Goal: Task Accomplishment & Management: Manage account settings

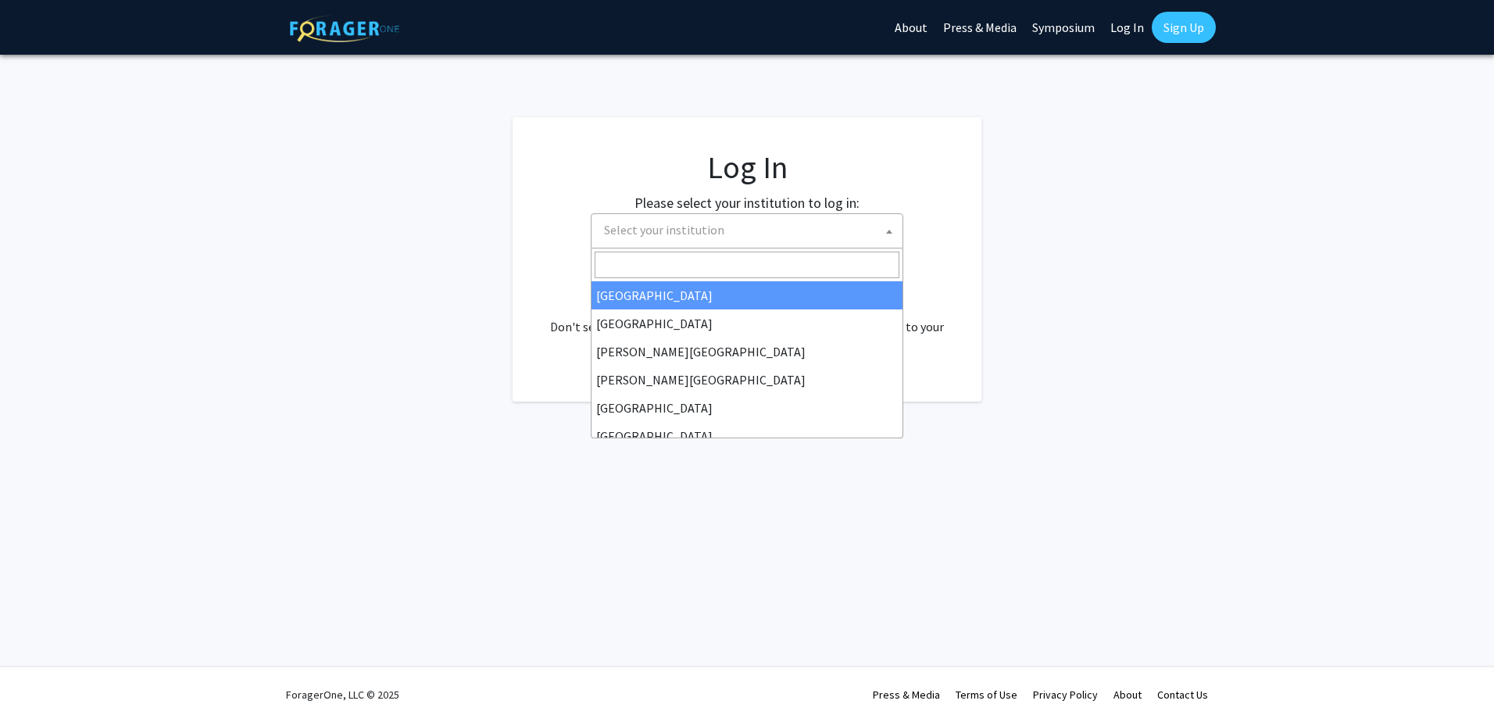
click at [687, 232] on span "Select your institution" at bounding box center [664, 230] width 120 height 16
select select "34"
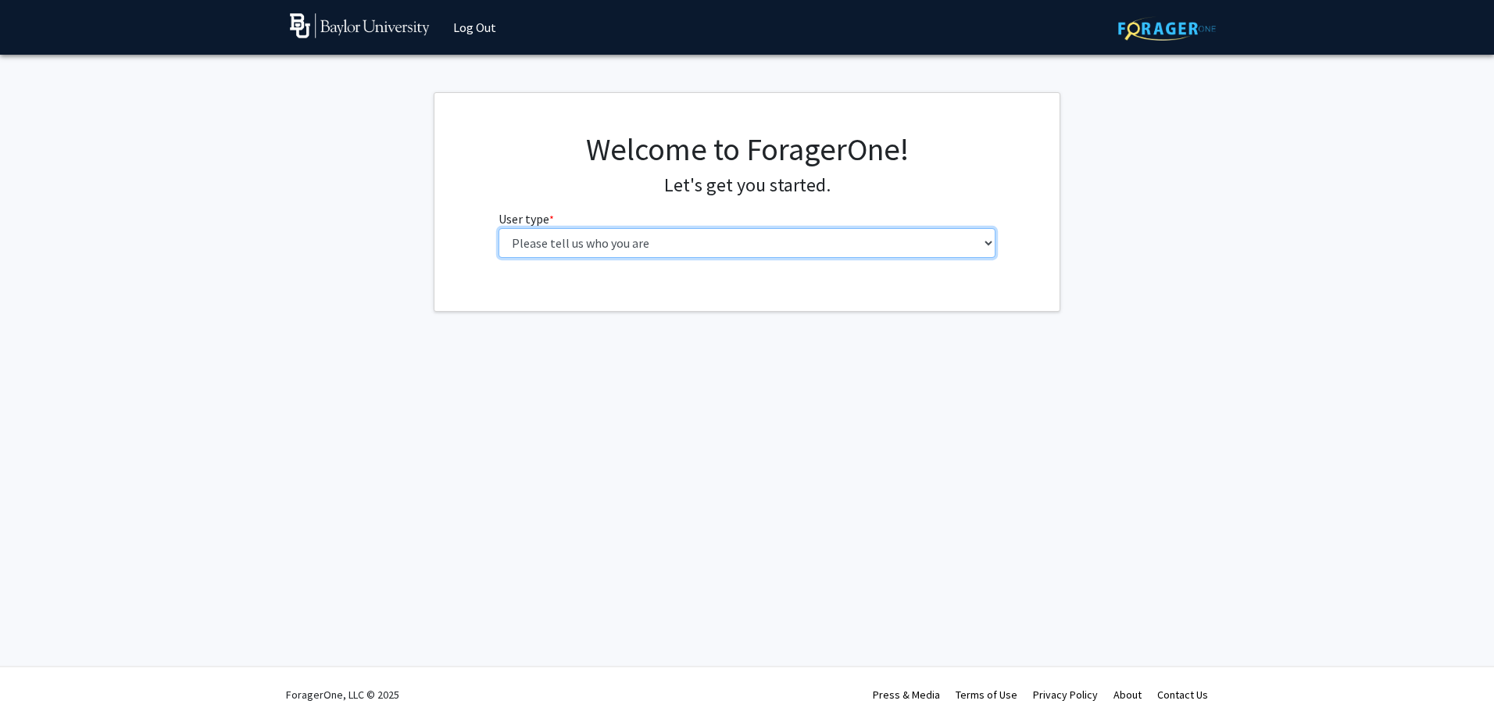
click at [577, 238] on select "Please tell us who you are Undergraduate Student Master's Student Doctoral Cand…" at bounding box center [748, 243] width 498 height 30
click at [499, 228] on select "Please tell us who you are Undergraduate Student Master's Student Doctoral Cand…" at bounding box center [748, 243] width 498 height 30
click at [579, 245] on select "Please tell us who you are Undergraduate Student Master's Student Doctoral Cand…" at bounding box center [748, 243] width 498 height 30
select select "6: adminAssistant"
click at [499, 228] on select "Please tell us who you are Undergraduate Student Master's Student Doctoral Cand…" at bounding box center [748, 243] width 498 height 30
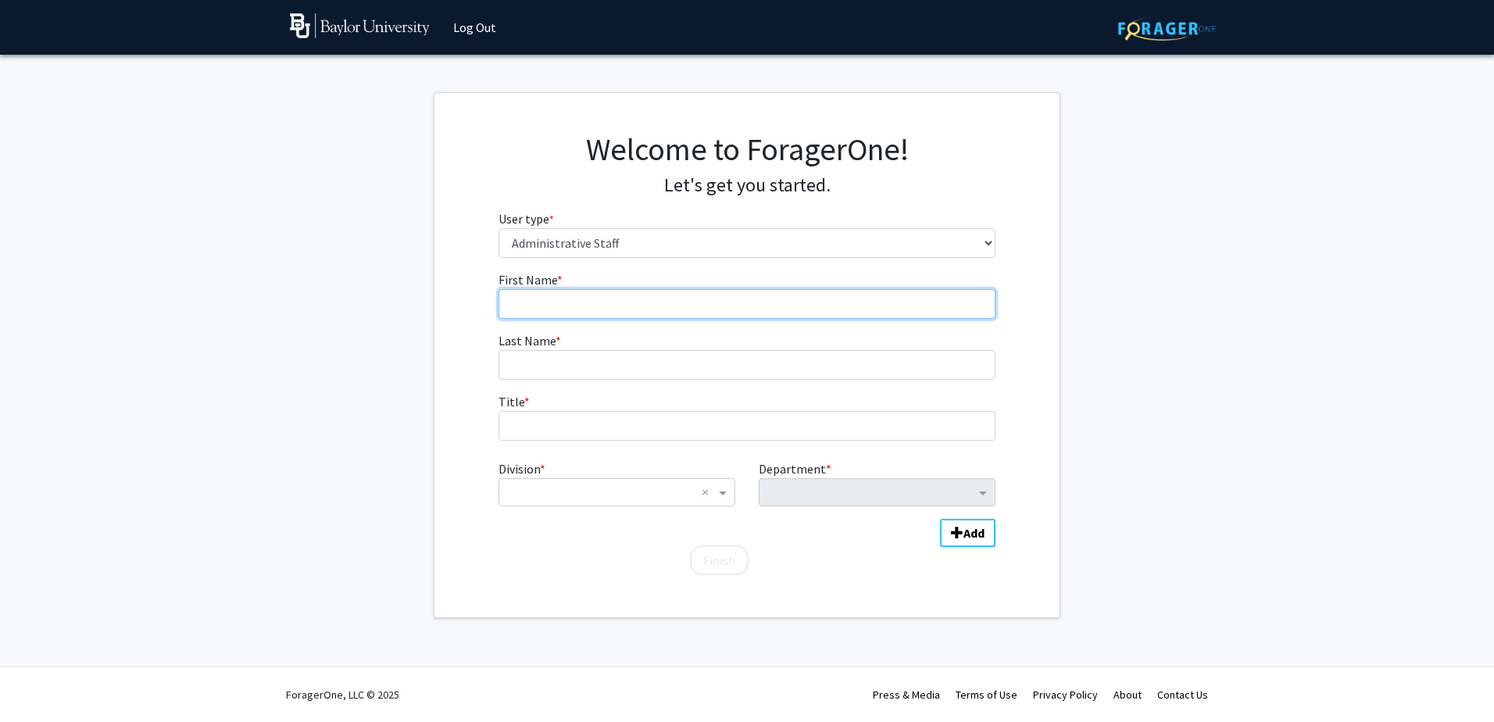
click at [545, 298] on input "First Name * required" at bounding box center [748, 304] width 498 height 30
type input "[PERSON_NAME]"
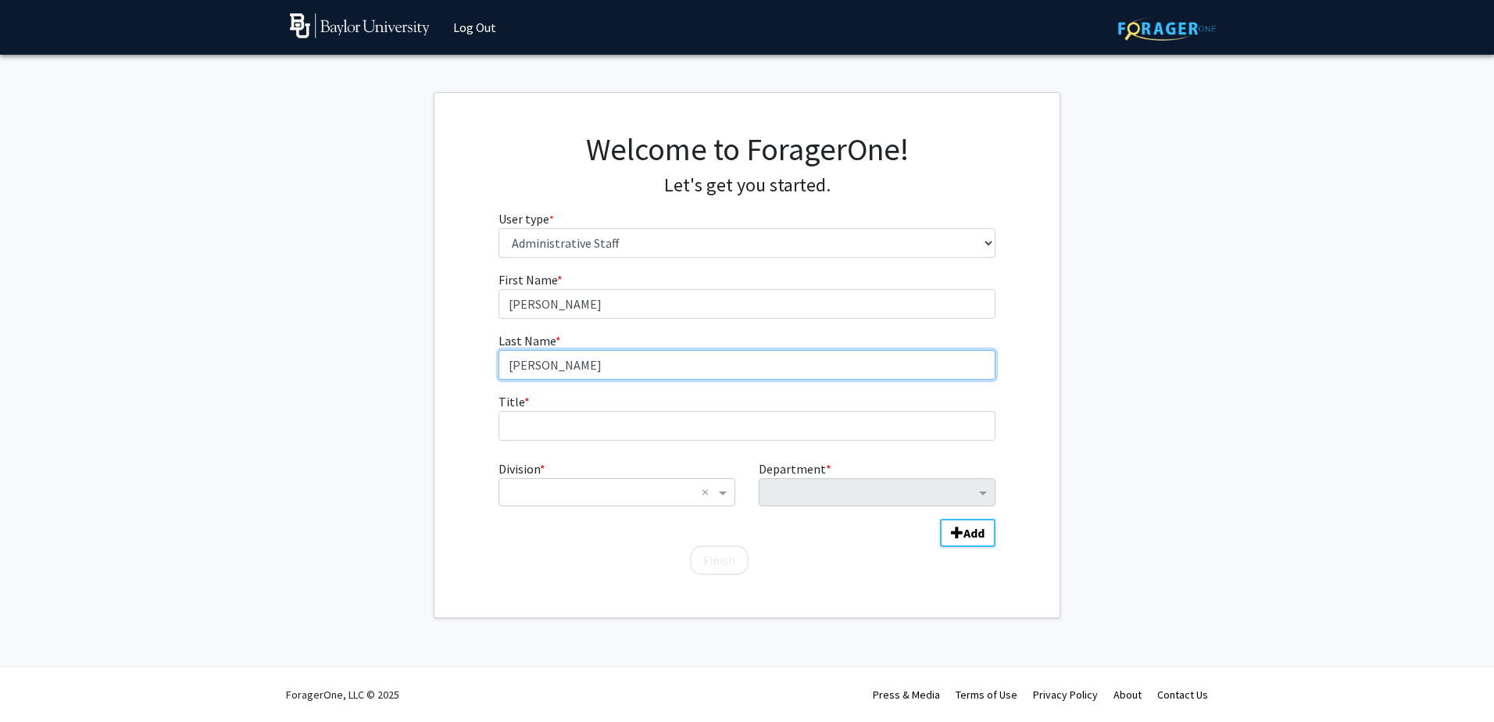
type input "[PERSON_NAME]"
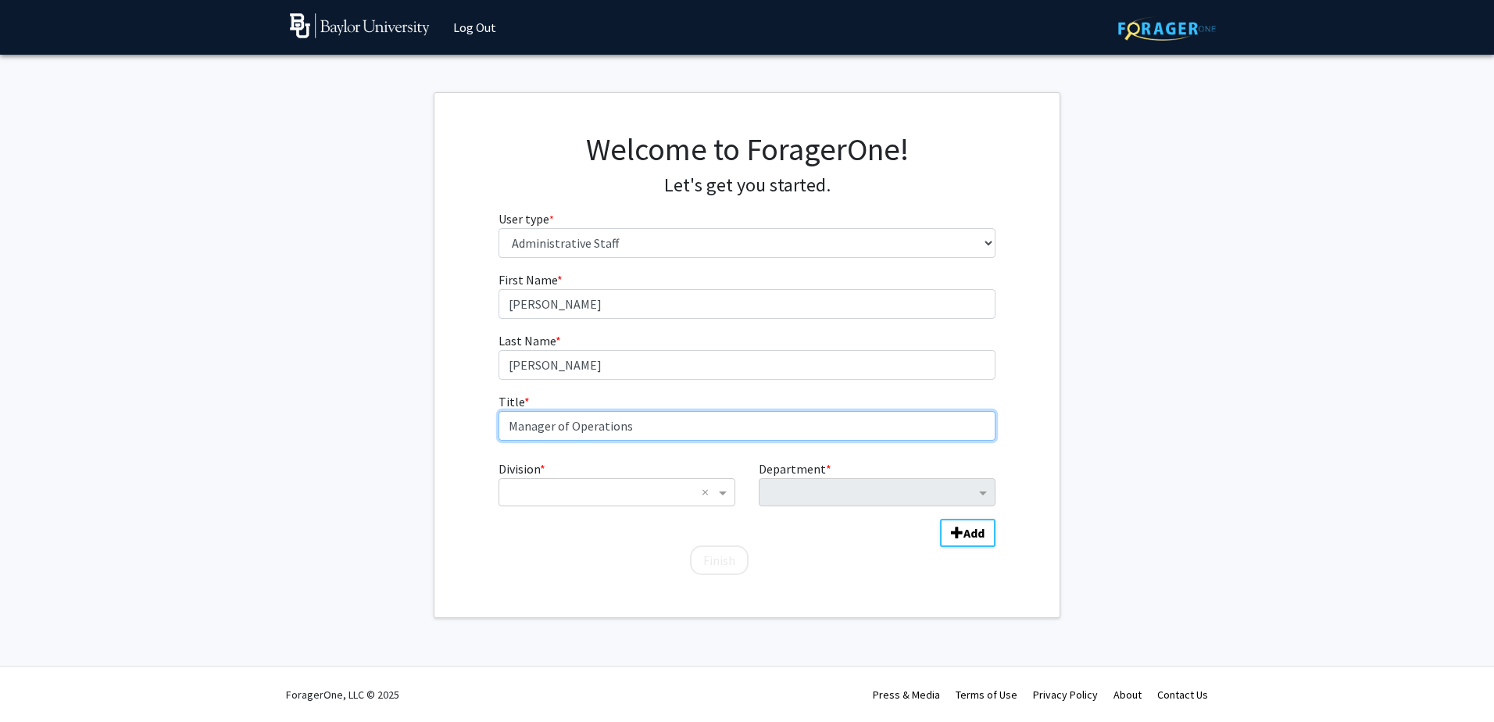
type input "Manager of Operations"
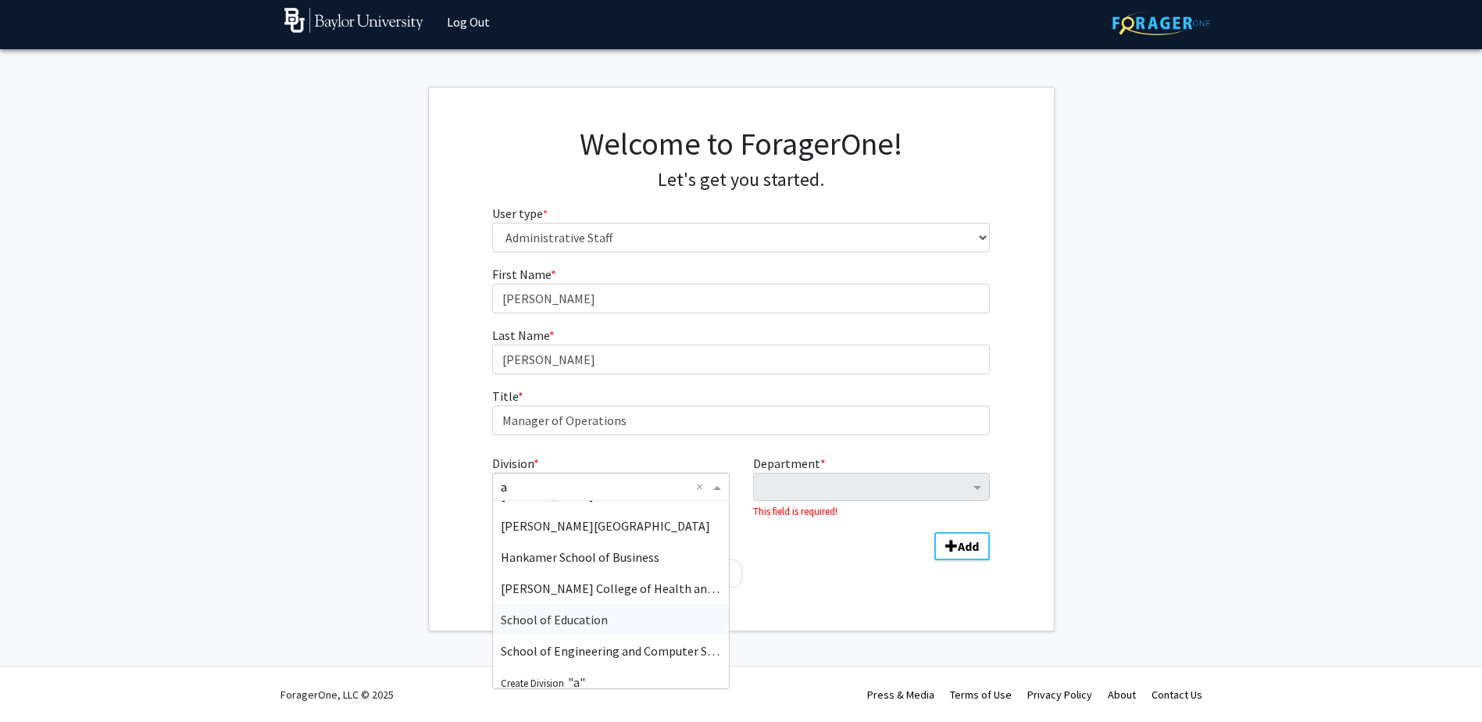
scroll to position [125, 0]
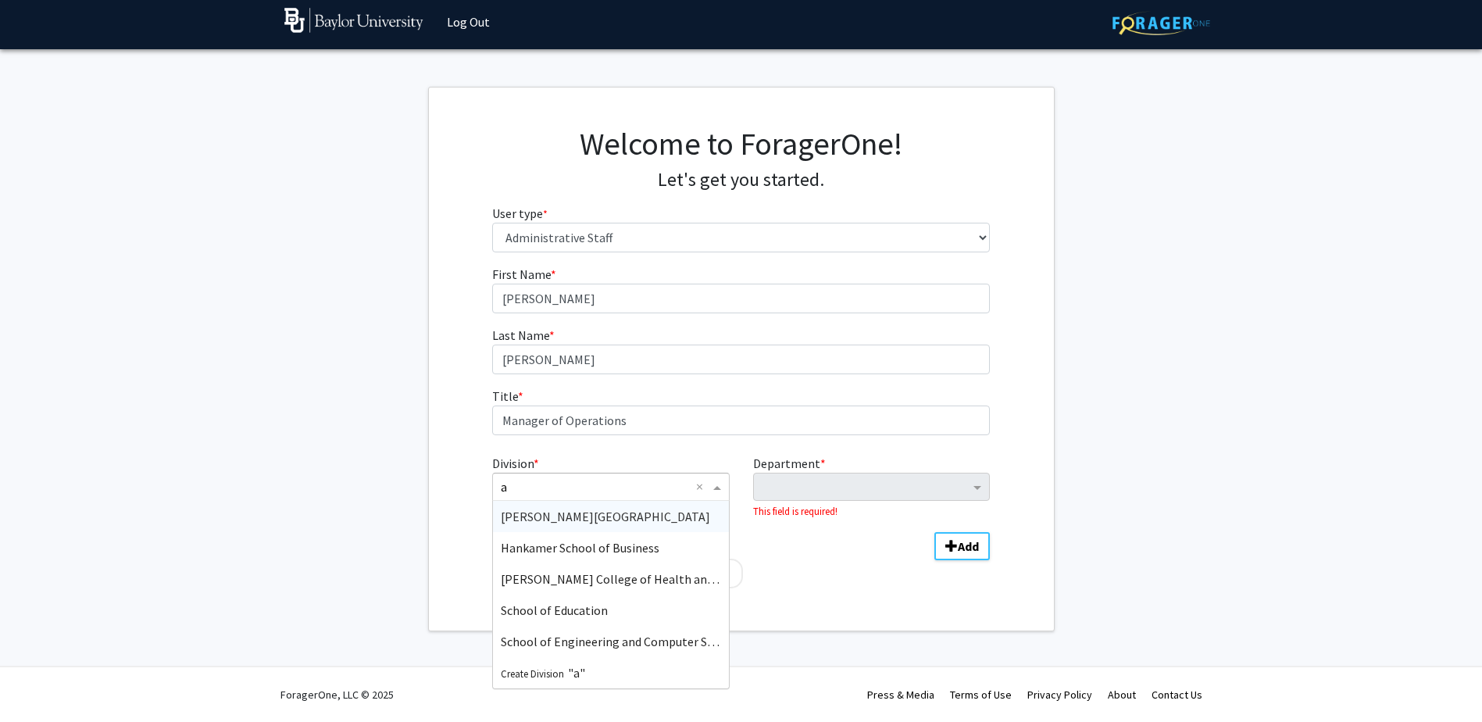
drag, startPoint x: 517, startPoint y: 484, endPoint x: 496, endPoint y: 486, distance: 20.5
click at [496, 486] on div "a" at bounding box center [610, 486] width 235 height 19
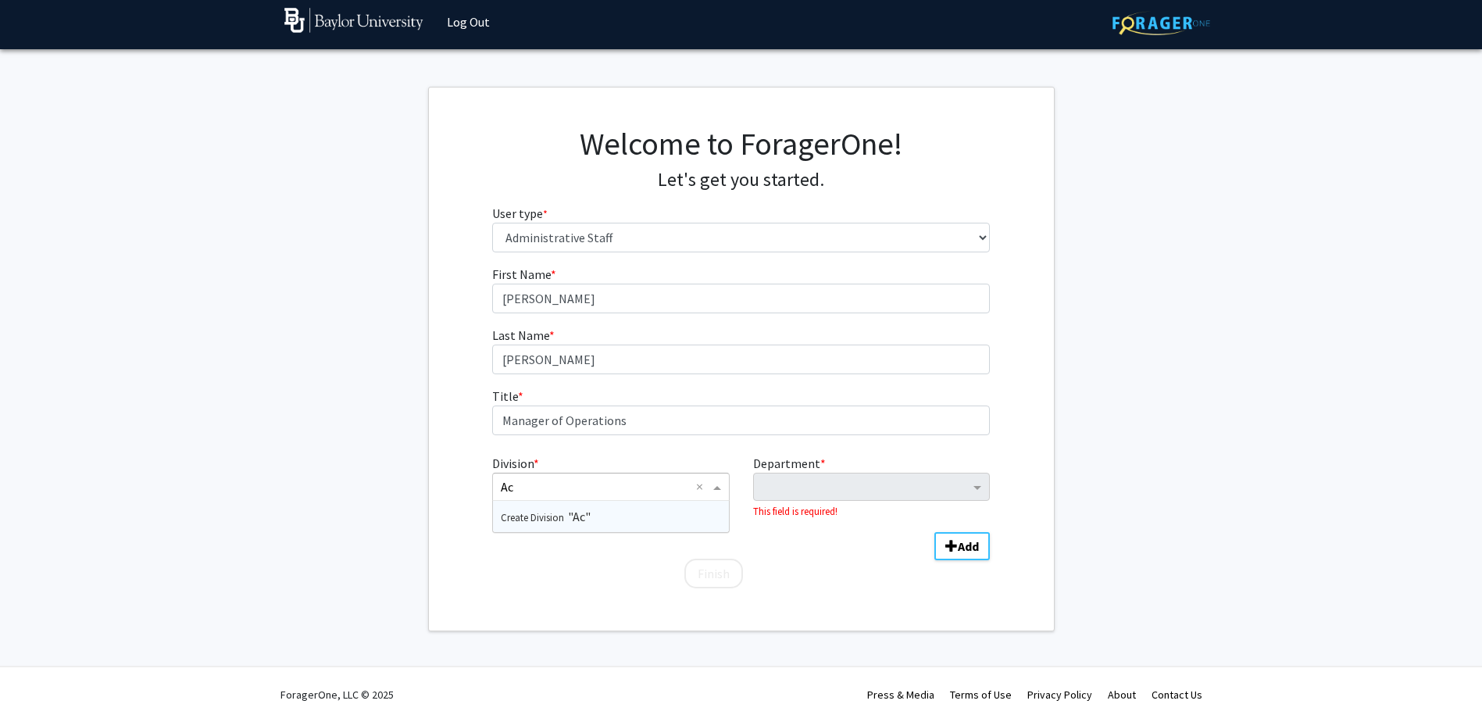
scroll to position [0, 0]
type input "Academic Affairs"
click at [714, 486] on span "Division" at bounding box center [720, 486] width 20 height 19
type input "Academic Affairs"
click at [609, 520] on span "Create Division "Academic Affairs"" at bounding box center [583, 517] width 164 height 16
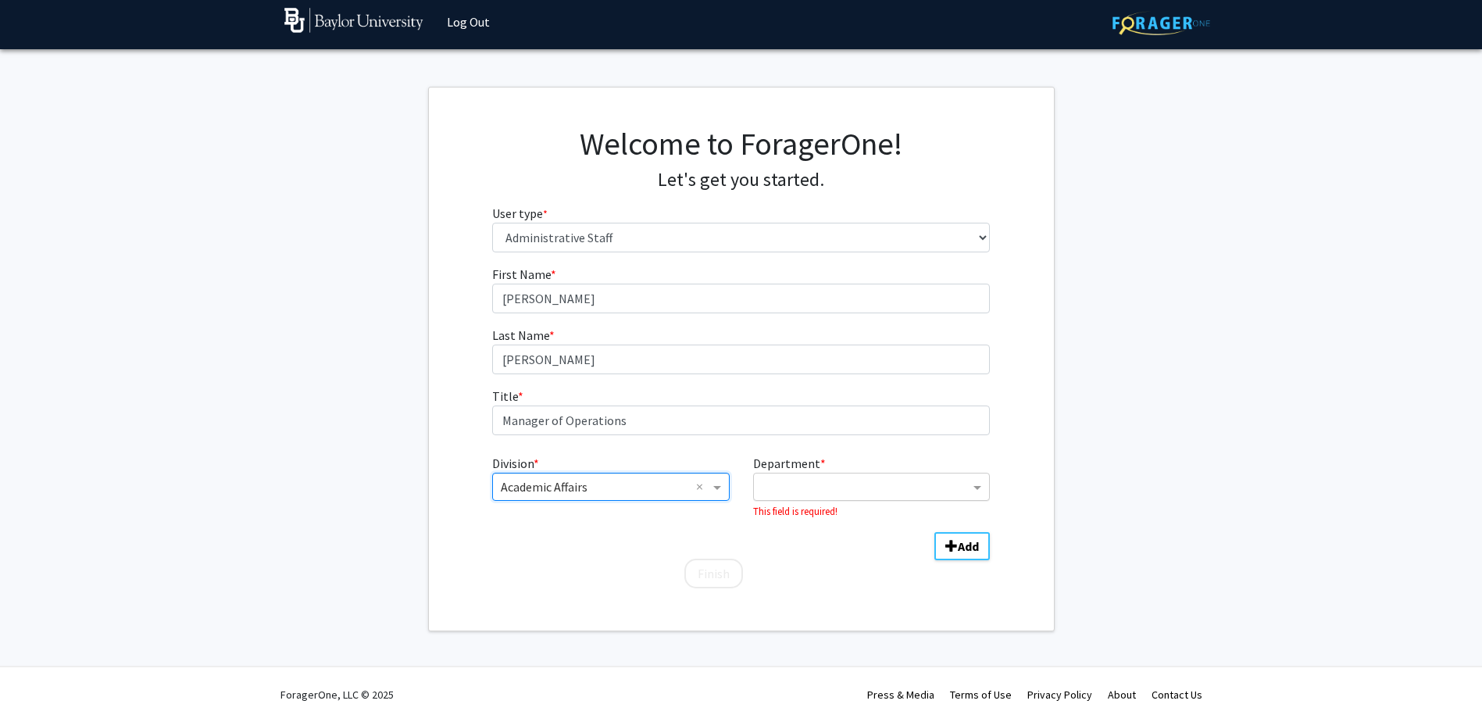
click at [800, 491] on input "Department" at bounding box center [866, 487] width 208 height 19
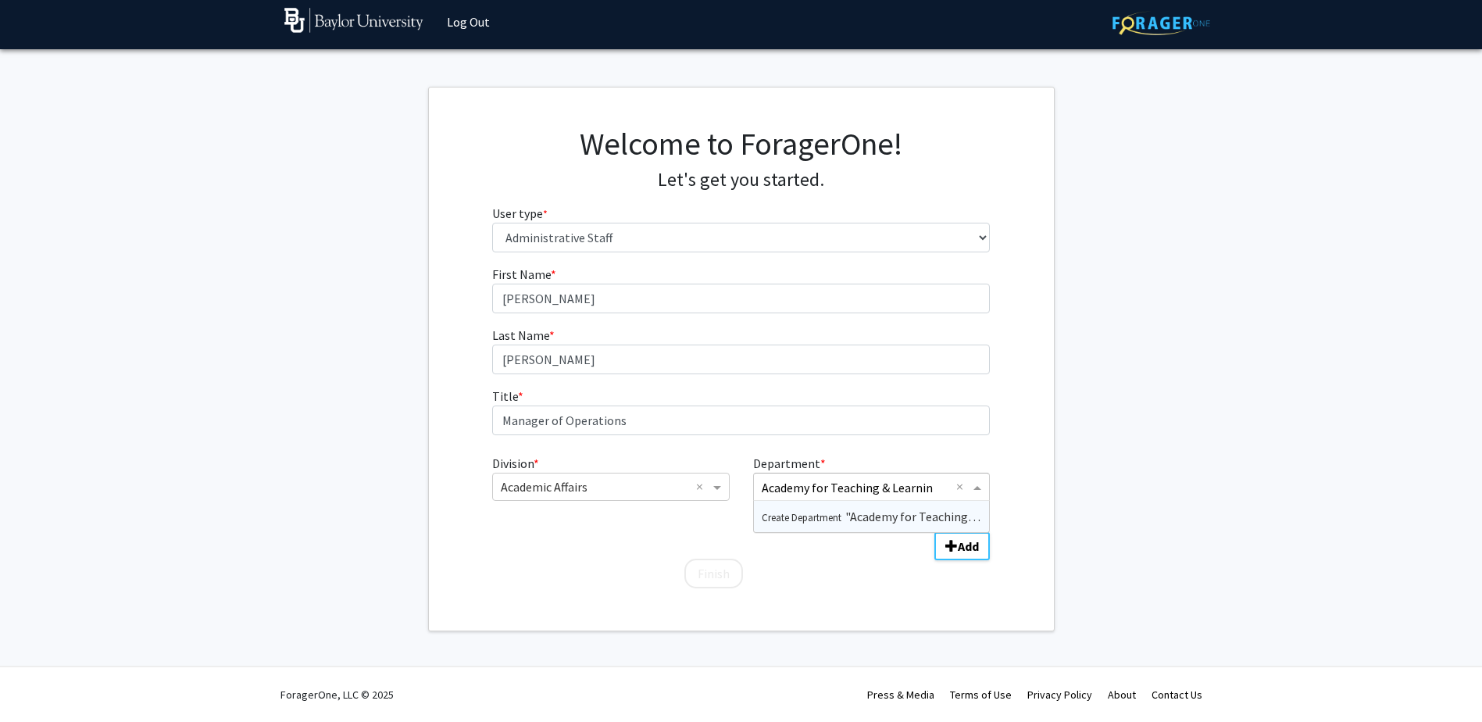
type input "Academy for Teaching & Learning"
click at [828, 520] on span "Create Department" at bounding box center [804, 517] width 84 height 13
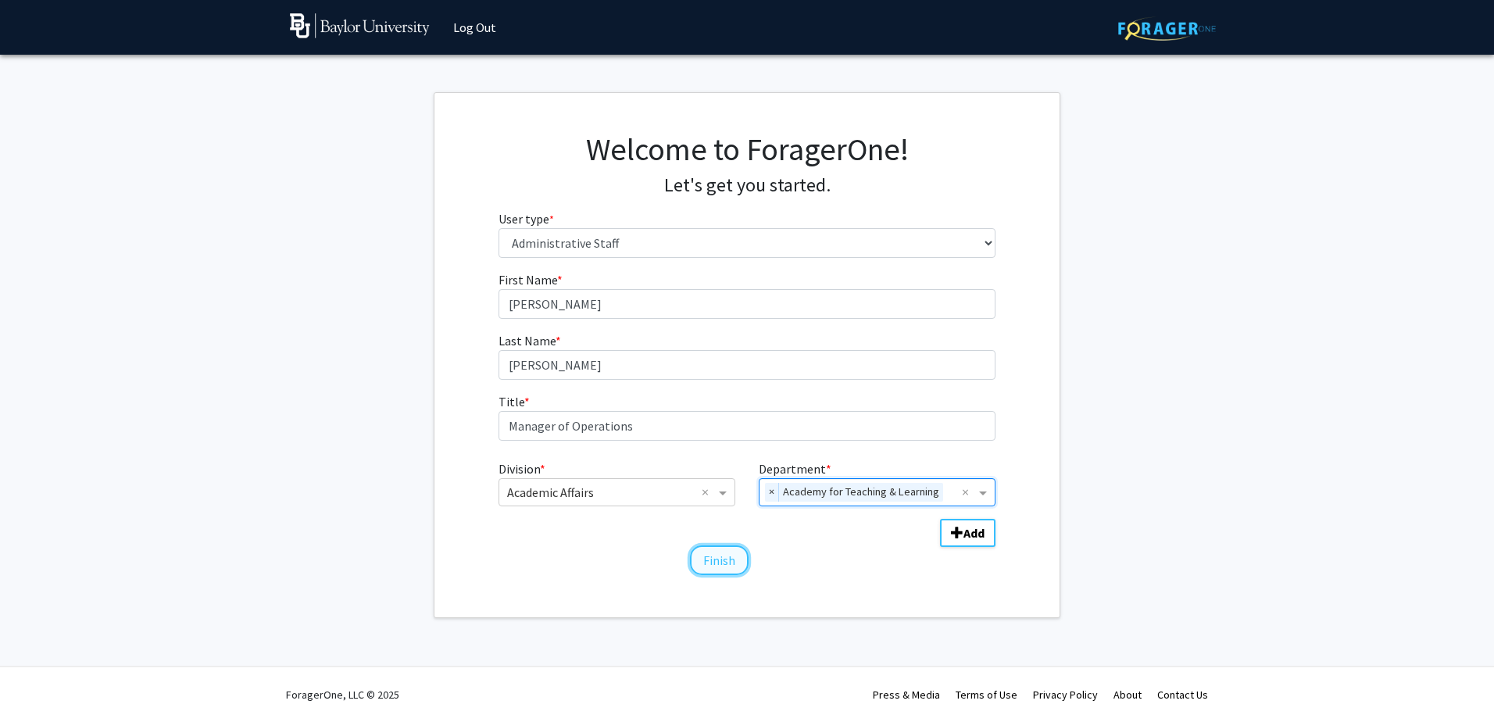
click at [712, 563] on button "Finish" at bounding box center [719, 560] width 59 height 30
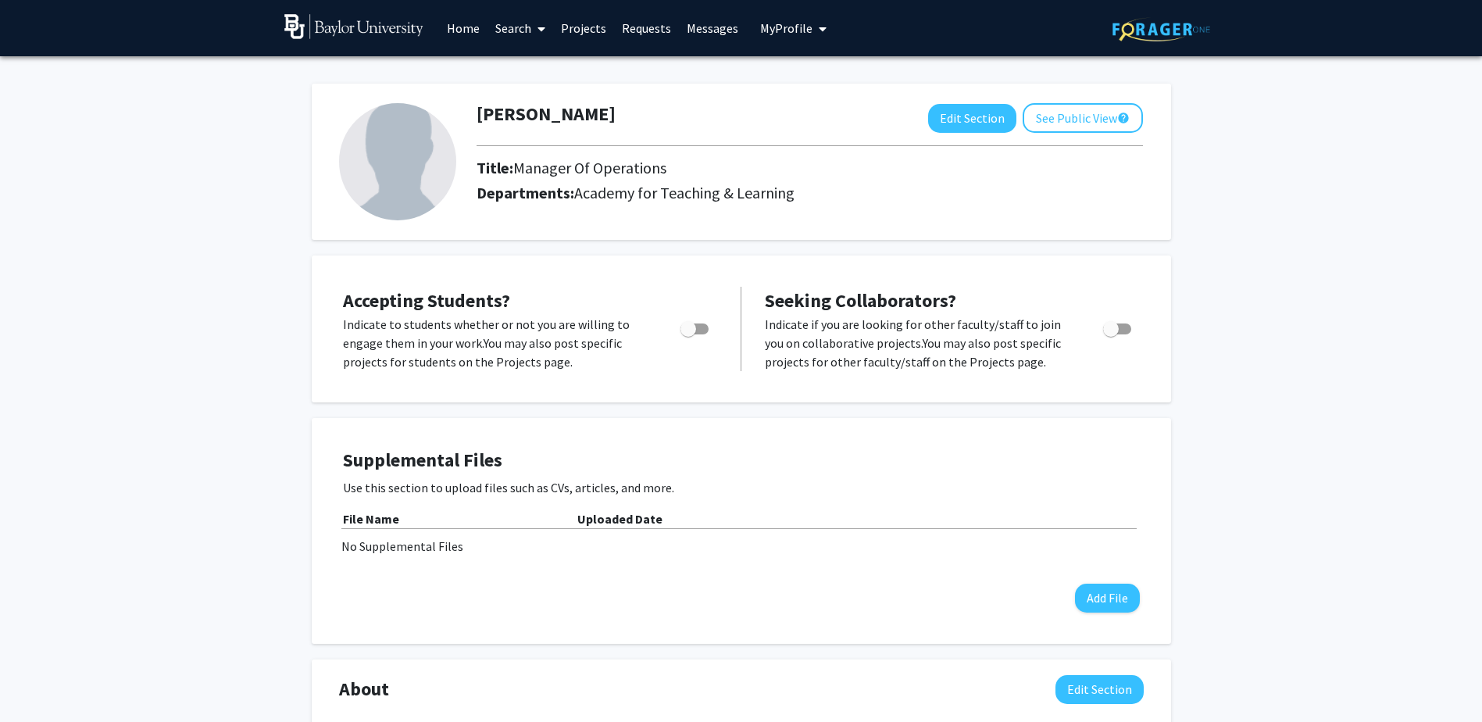
click at [1107, 332] on span "Toggle" at bounding box center [1111, 329] width 16 height 16
click at [1110, 334] on input "Toggle" at bounding box center [1110, 334] width 1 height 1
checkbox input "true"
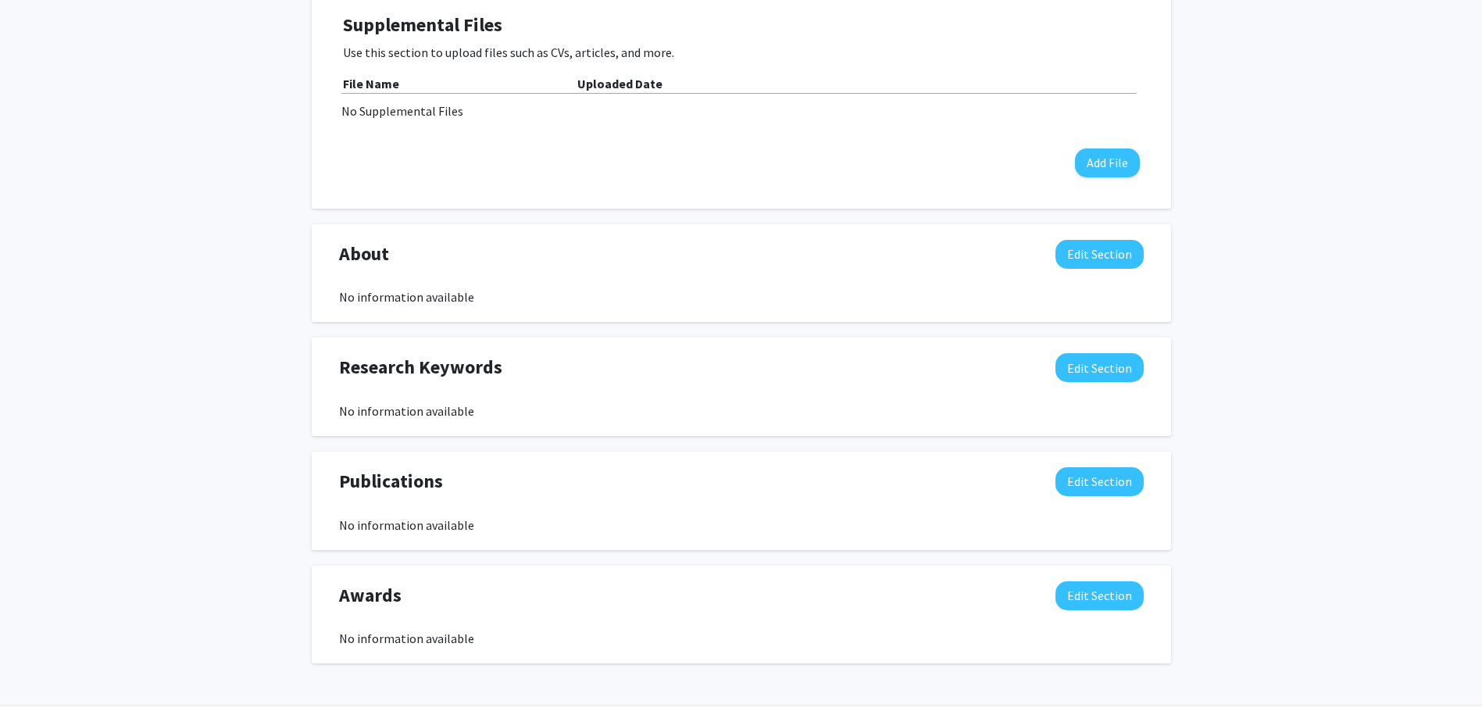
scroll to position [474, 0]
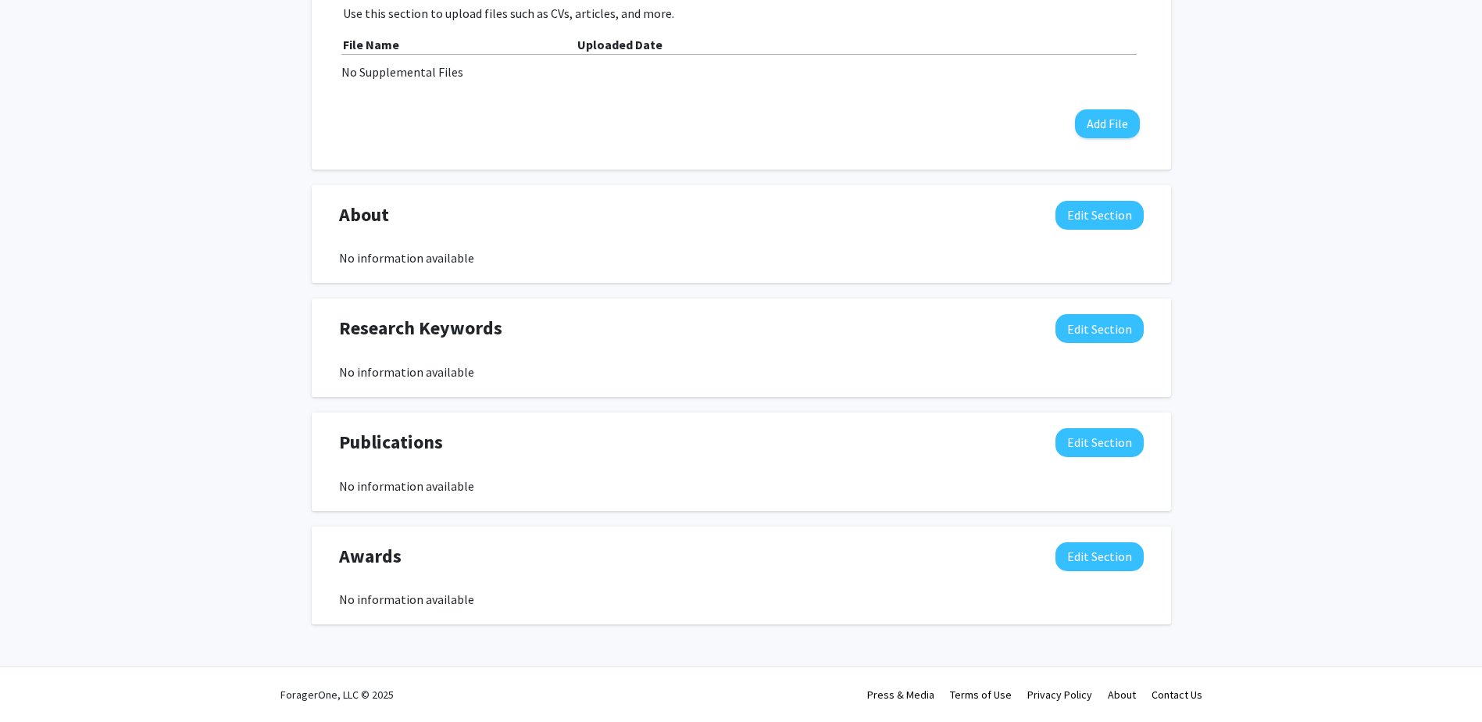
drag, startPoint x: 1208, startPoint y: 456, endPoint x: 1278, endPoint y: 374, distance: 108.1
click at [1214, 452] on div "[PERSON_NAME] Edit Section See Public View help Title: Manager Of Operations De…" at bounding box center [741, 128] width 1482 height 1093
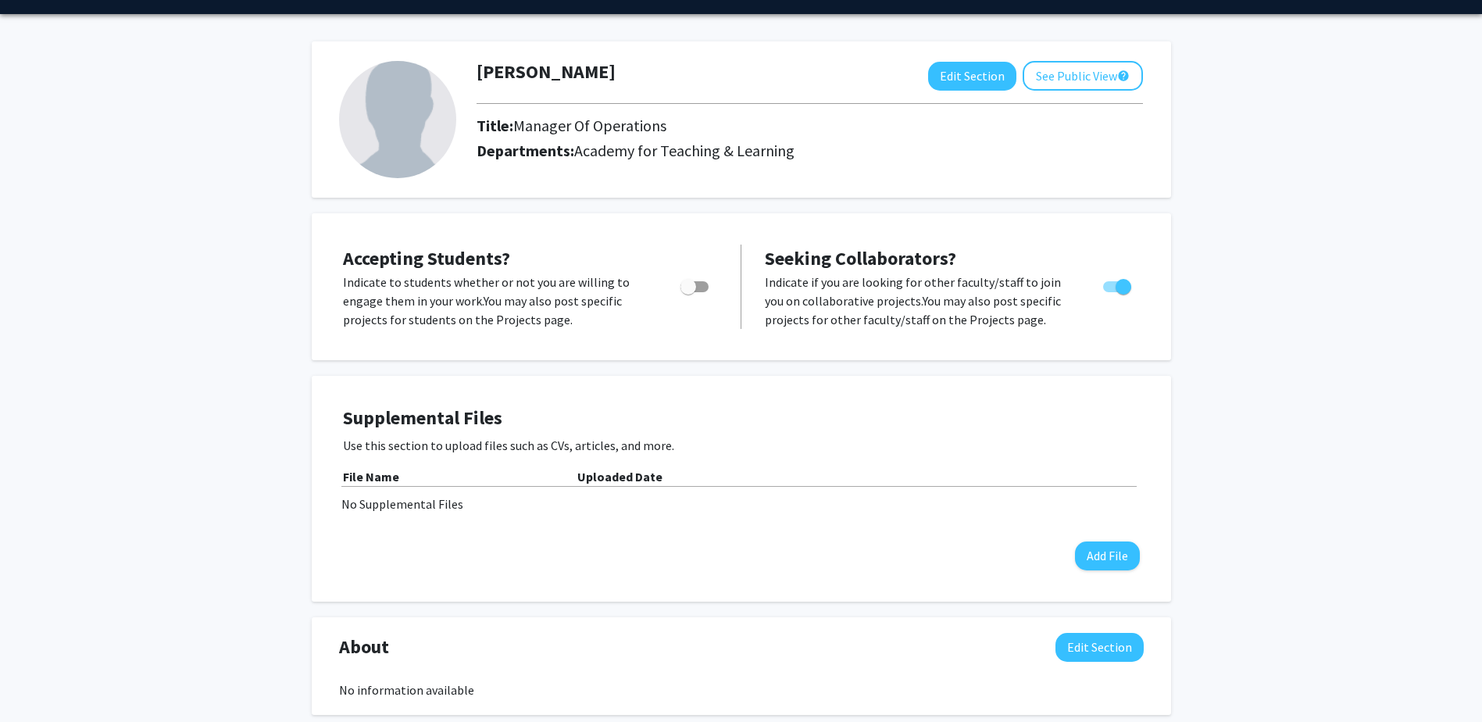
scroll to position [0, 0]
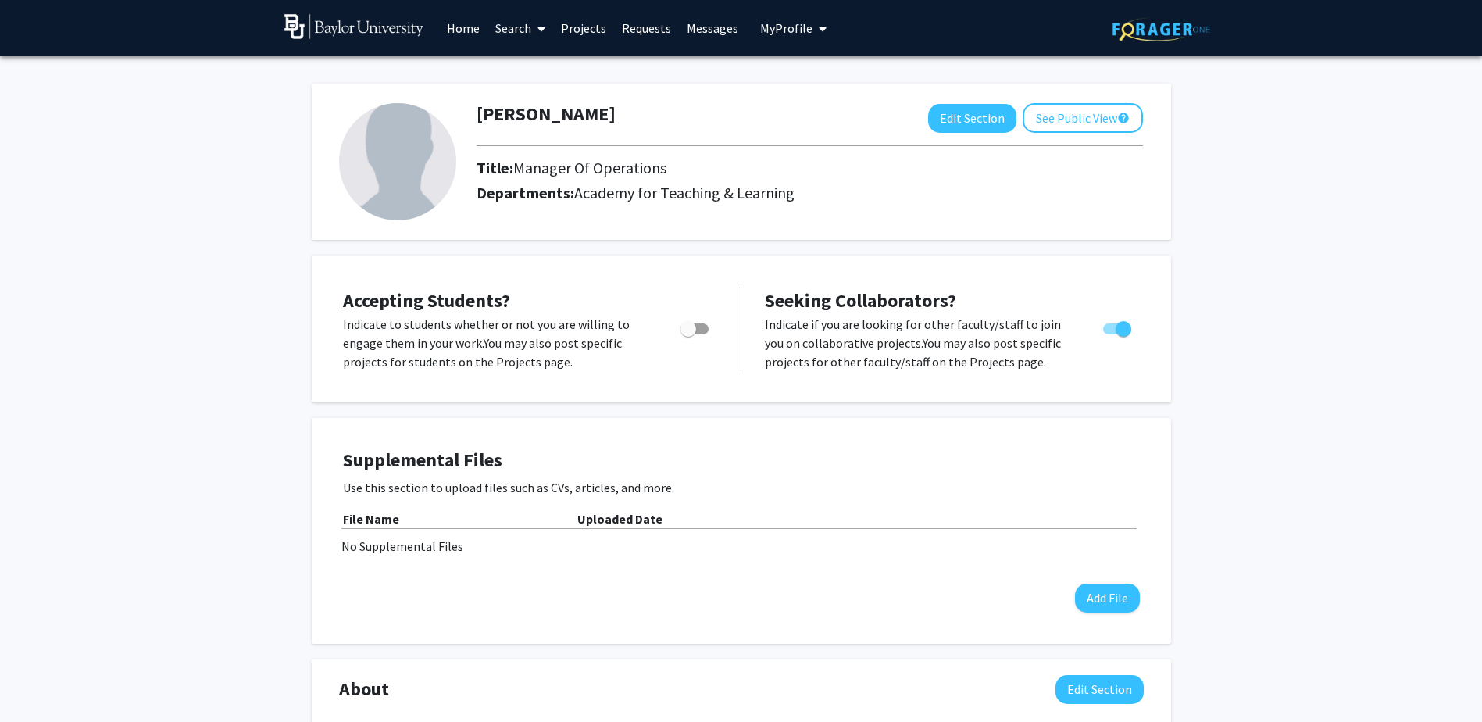
click at [363, 163] on img at bounding box center [397, 161] width 117 height 117
click at [956, 124] on button "Edit Section" at bounding box center [972, 118] width 88 height 29
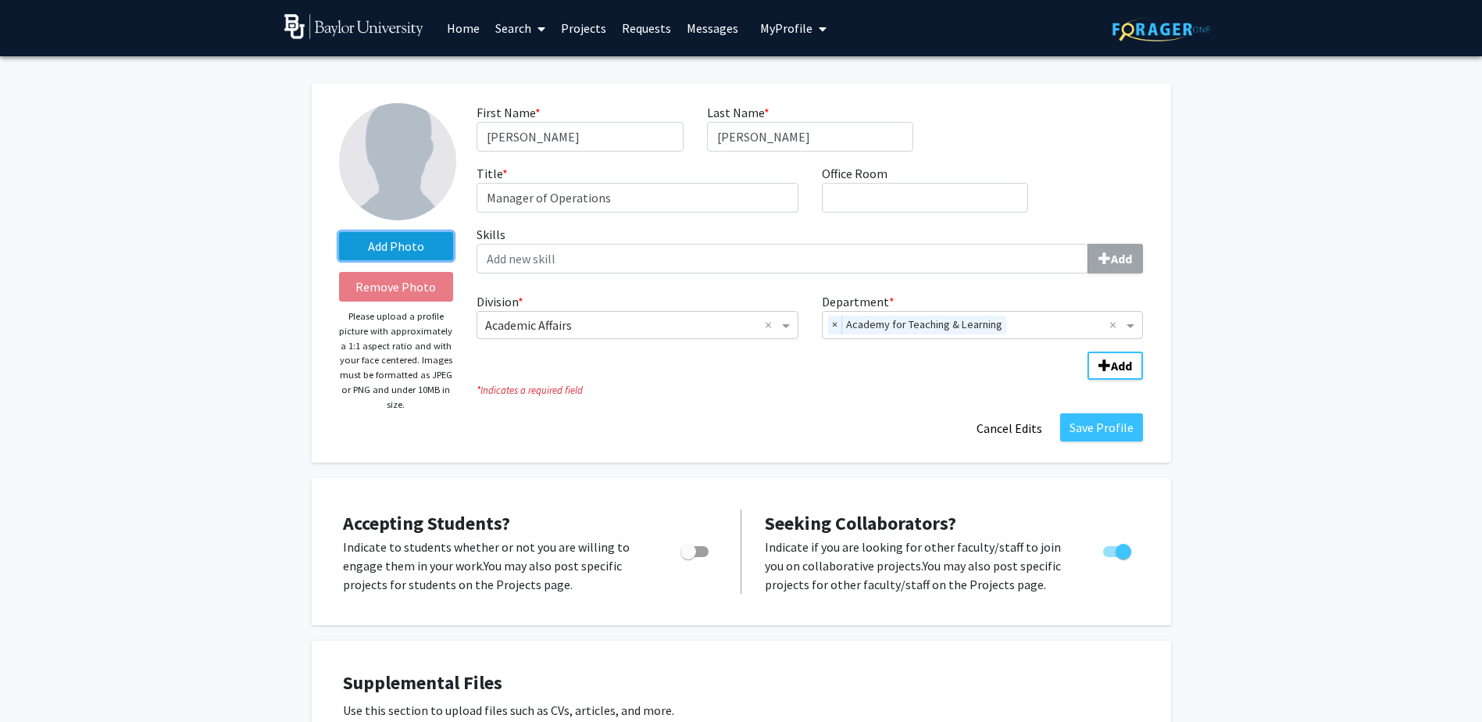
click at [374, 245] on label "Add Photo" at bounding box center [396, 246] width 115 height 28
click at [0, 0] on input "Add Photo" at bounding box center [0, 0] width 0 height 0
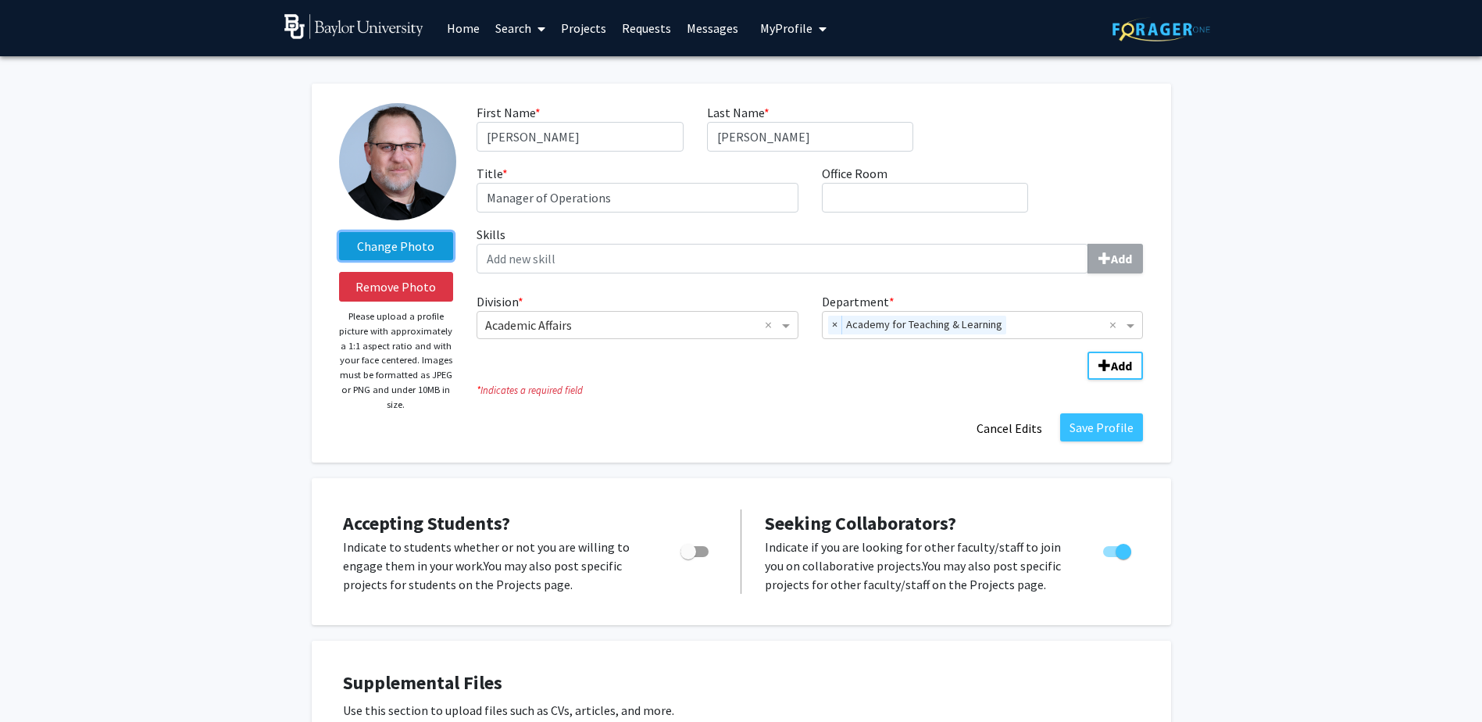
click at [412, 248] on label "Change Photo" at bounding box center [396, 246] width 115 height 28
click at [0, 0] on input "Change Photo" at bounding box center [0, 0] width 0 height 0
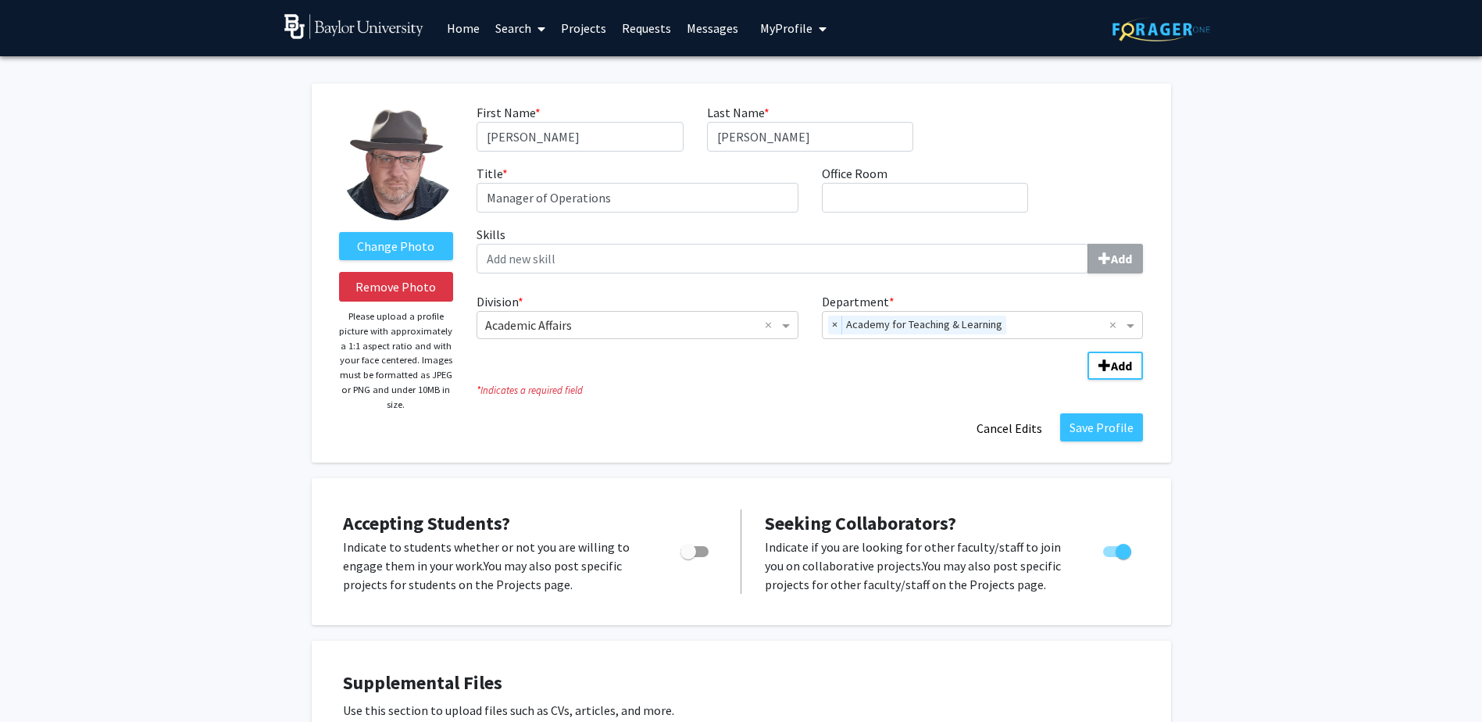
click at [159, 291] on div "Change Photo Remove Photo Please upload a profile picture with approximately a …" at bounding box center [741, 714] width 1482 height 1316
click at [867, 196] on input "Office Room required" at bounding box center [925, 198] width 206 height 30
type input "MDYLIB 200"
click at [570, 290] on div "Division * × Academic Affairs × Department * × Academy for Teaching & Learning ×" at bounding box center [810, 312] width 667 height 53
click at [1104, 424] on button "Save Profile" at bounding box center [1101, 427] width 83 height 28
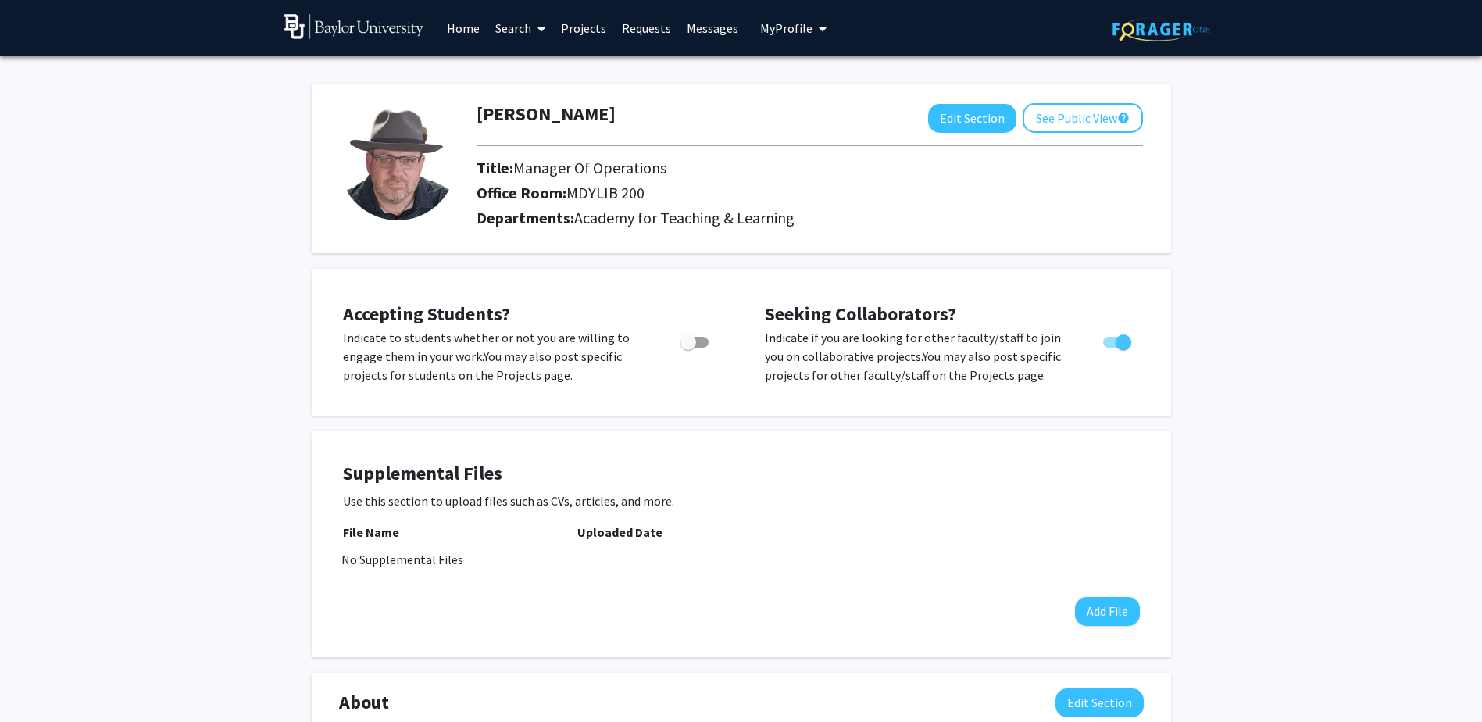
click at [469, 24] on link "Home" at bounding box center [463, 28] width 48 height 55
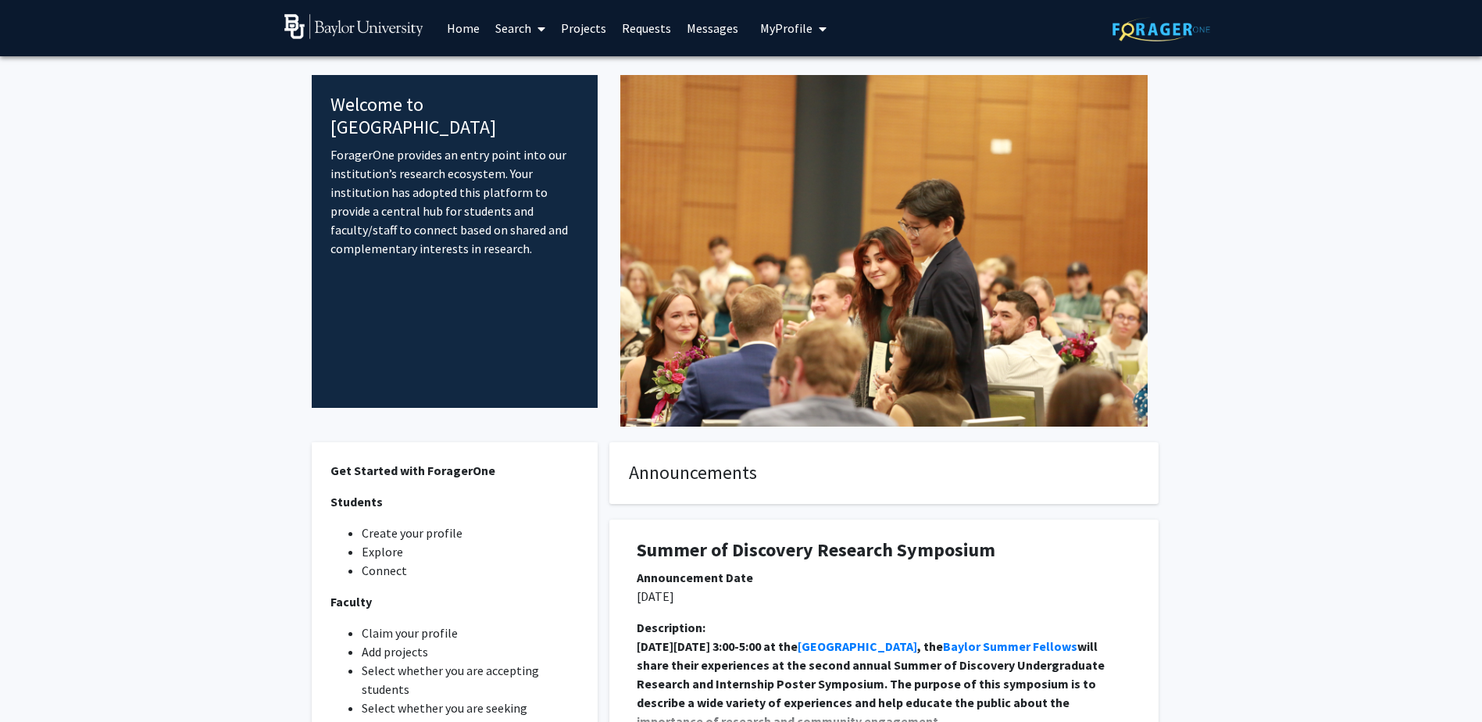
click at [586, 30] on link "Projects" at bounding box center [583, 28] width 61 height 55
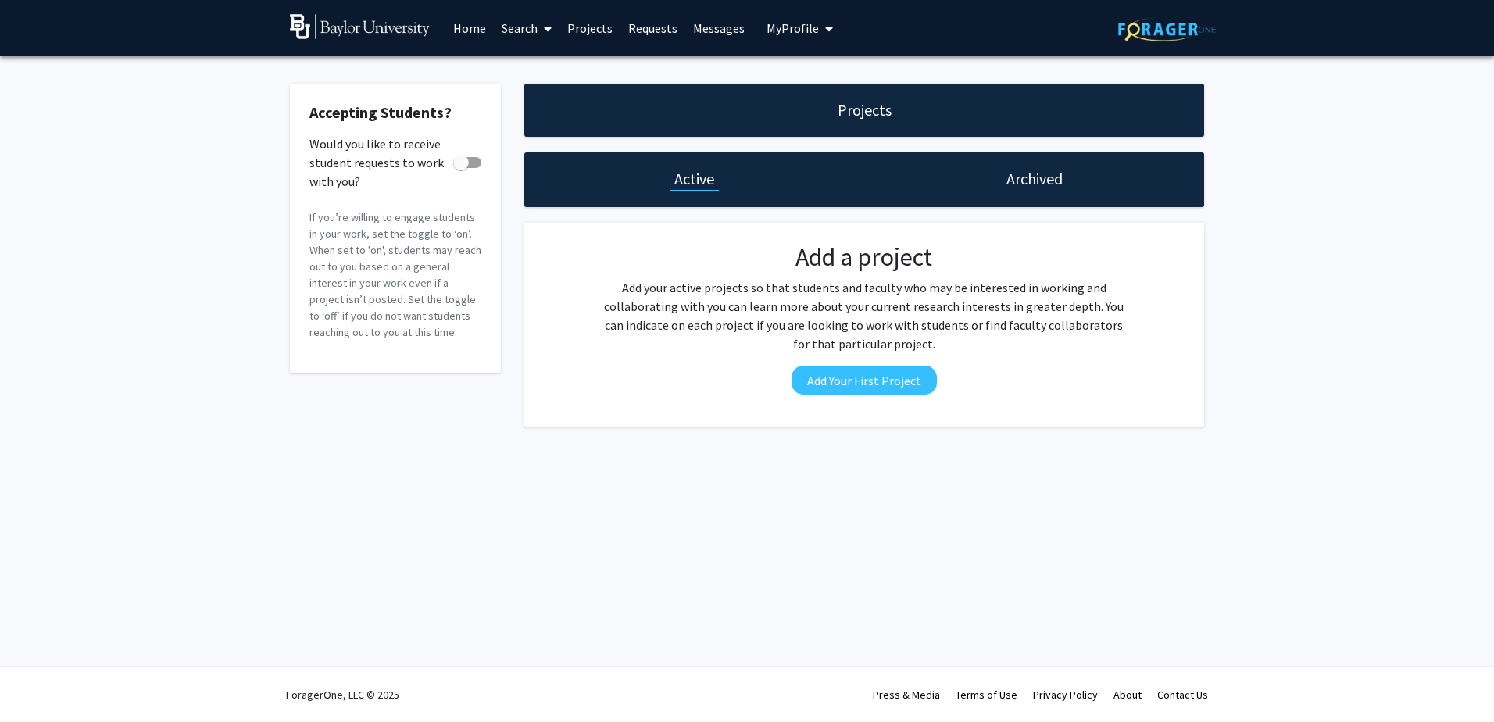
click at [584, 27] on link "Projects" at bounding box center [589, 28] width 61 height 55
click at [466, 31] on link "Home" at bounding box center [469, 28] width 48 height 55
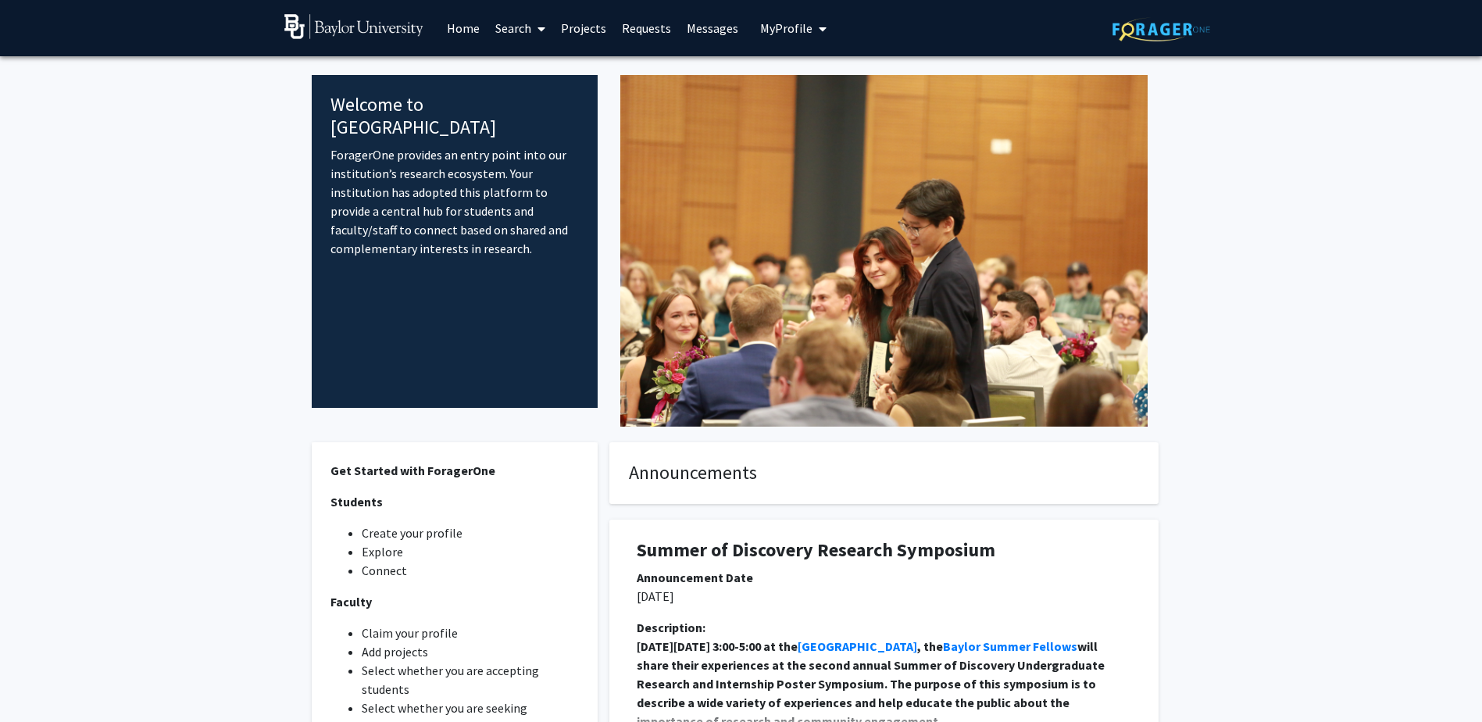
click at [516, 29] on link "Search" at bounding box center [521, 28] width 66 height 55
click at [527, 68] on span "Faculty/Staff" at bounding box center [545, 71] width 115 height 31
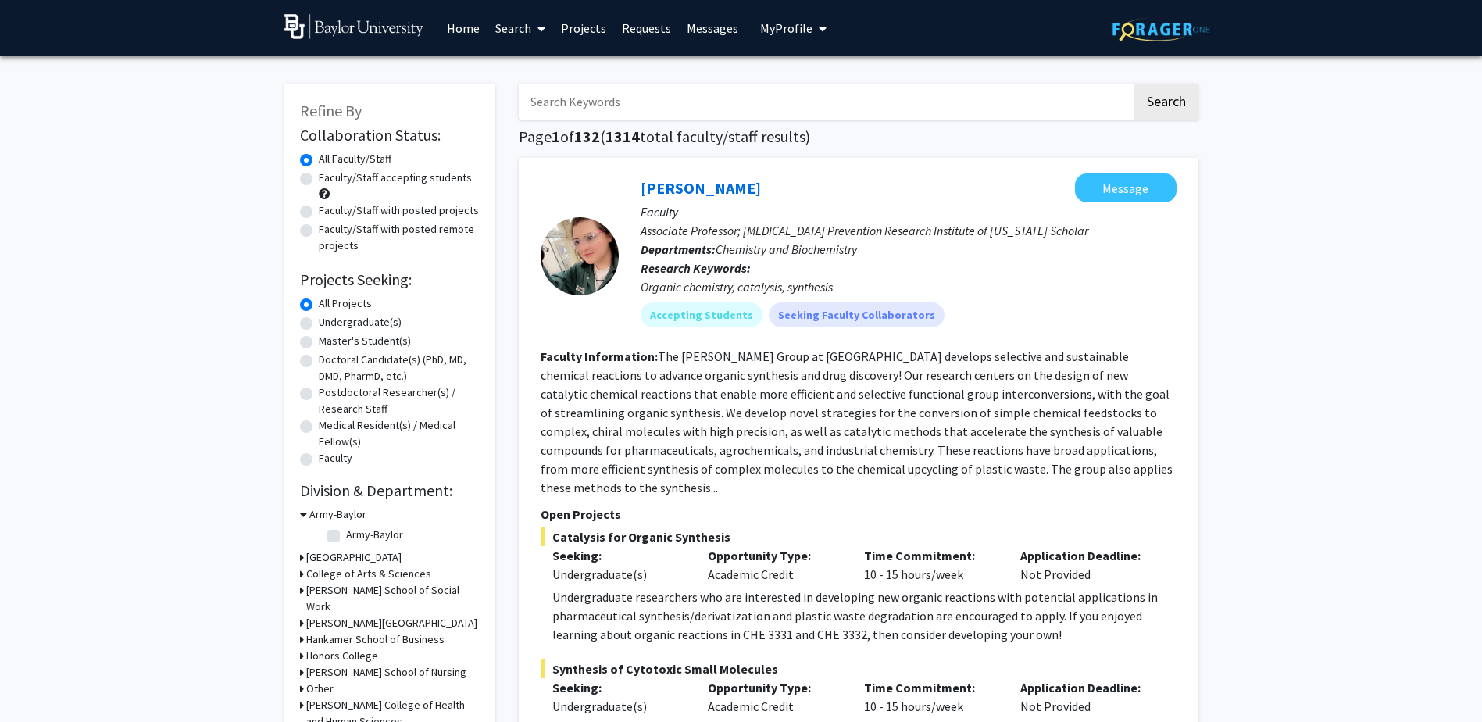
click at [319, 215] on label "Faculty/Staff with posted projects" at bounding box center [399, 210] width 160 height 16
click at [319, 213] on input "Faculty/Staff with posted projects" at bounding box center [324, 207] width 10 height 10
radio input "true"
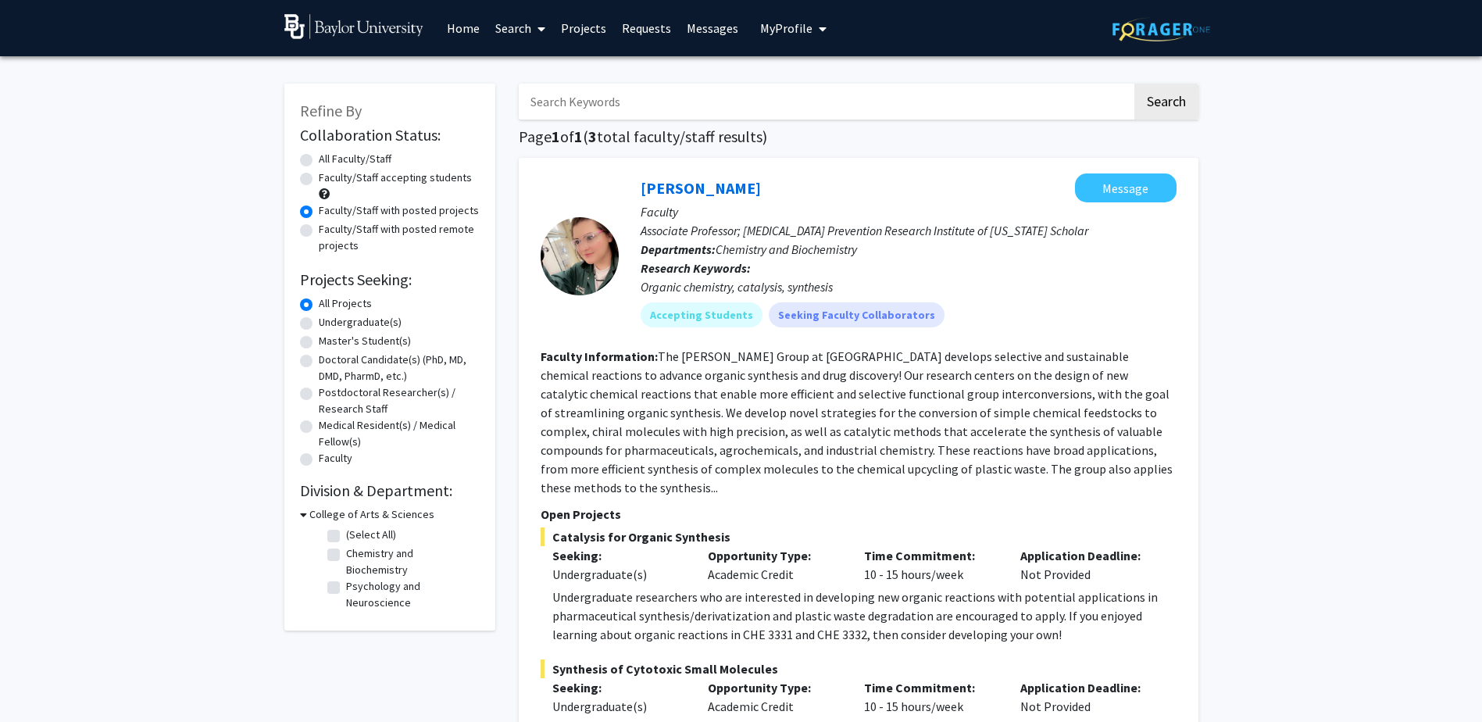
click at [319, 156] on label "All Faculty/Staff" at bounding box center [355, 159] width 73 height 16
click at [319, 156] on input "All Faculty/Staff" at bounding box center [324, 156] width 10 height 10
radio input "true"
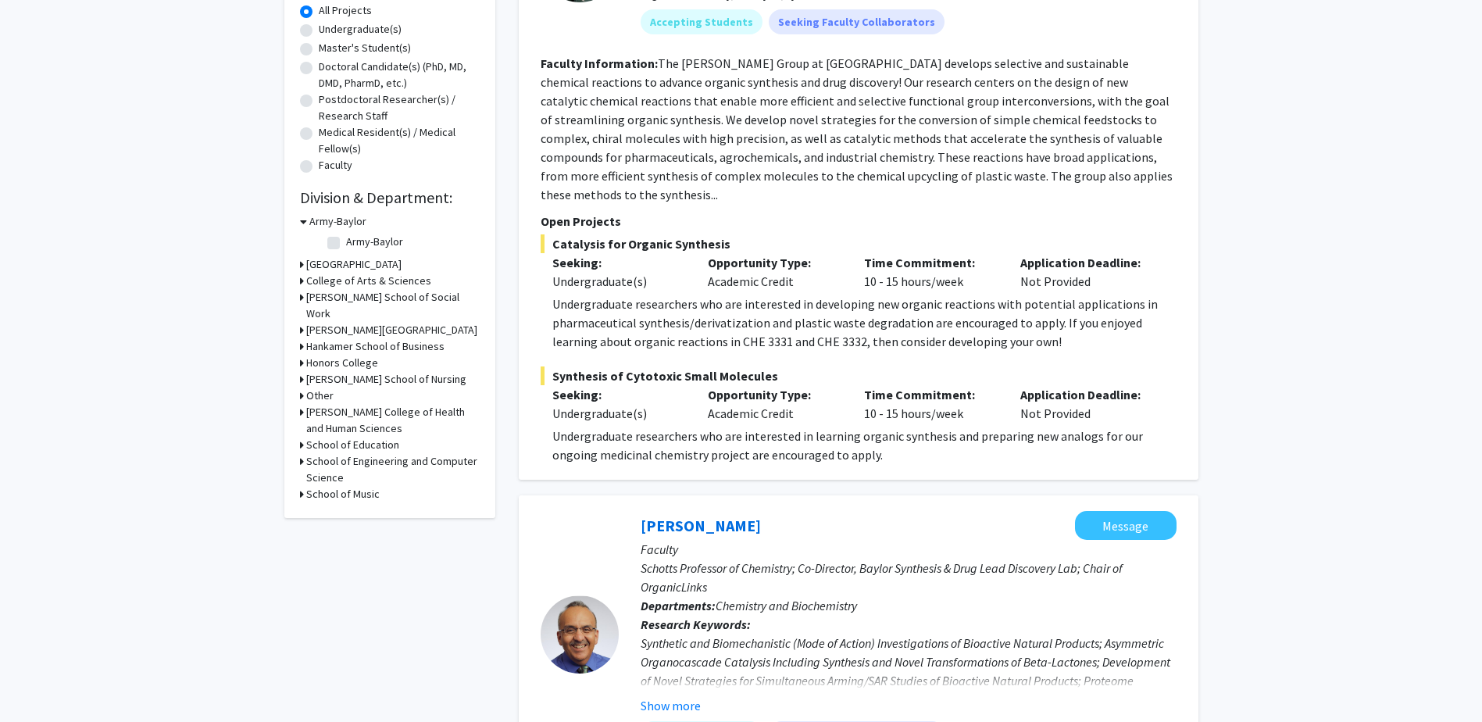
scroll to position [313, 0]
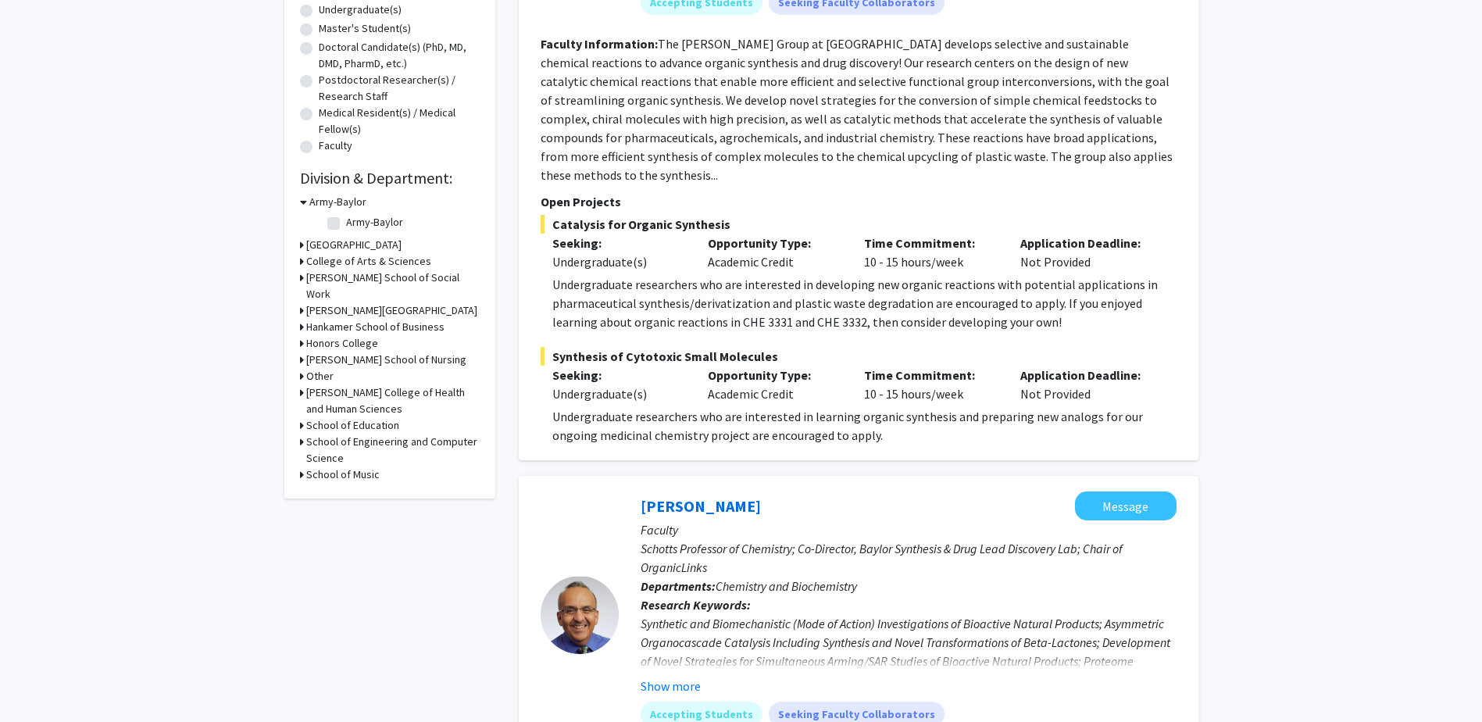
click at [302, 310] on icon at bounding box center [302, 310] width 4 height 16
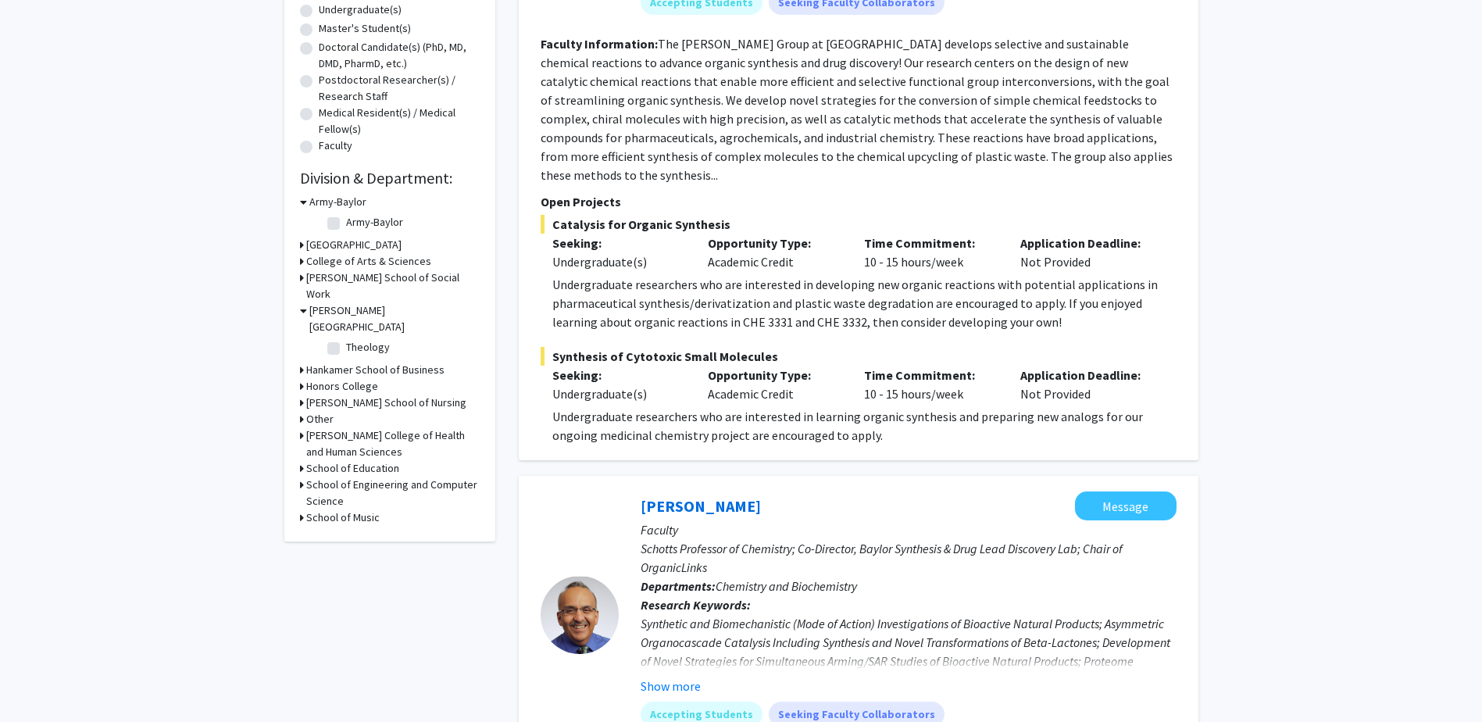
click at [346, 347] on label "Theology" at bounding box center [368, 347] width 44 height 16
click at [346, 347] on input "Theology" at bounding box center [351, 344] width 10 height 10
checkbox input "true"
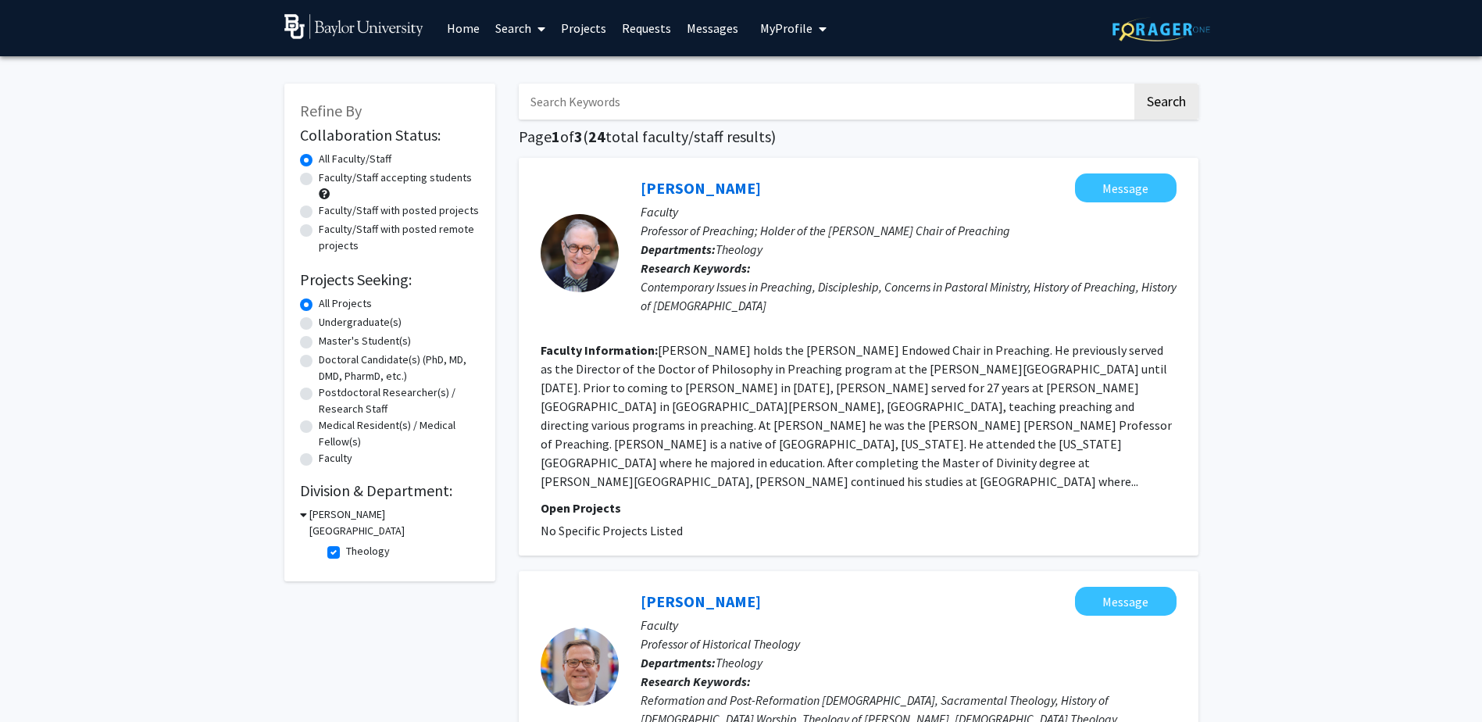
click at [445, 27] on link "Home" at bounding box center [463, 28] width 48 height 55
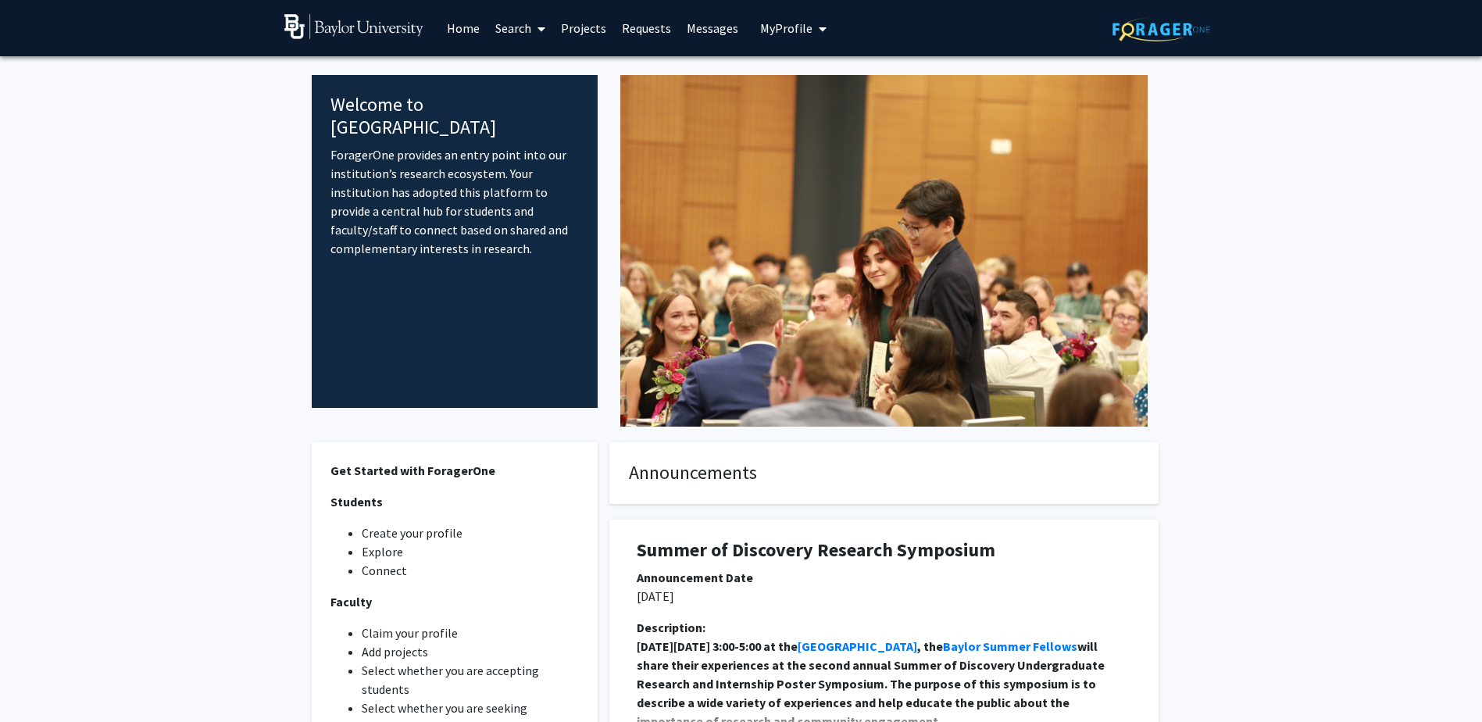
click at [786, 27] on span "My Profile" at bounding box center [786, 28] width 52 height 16
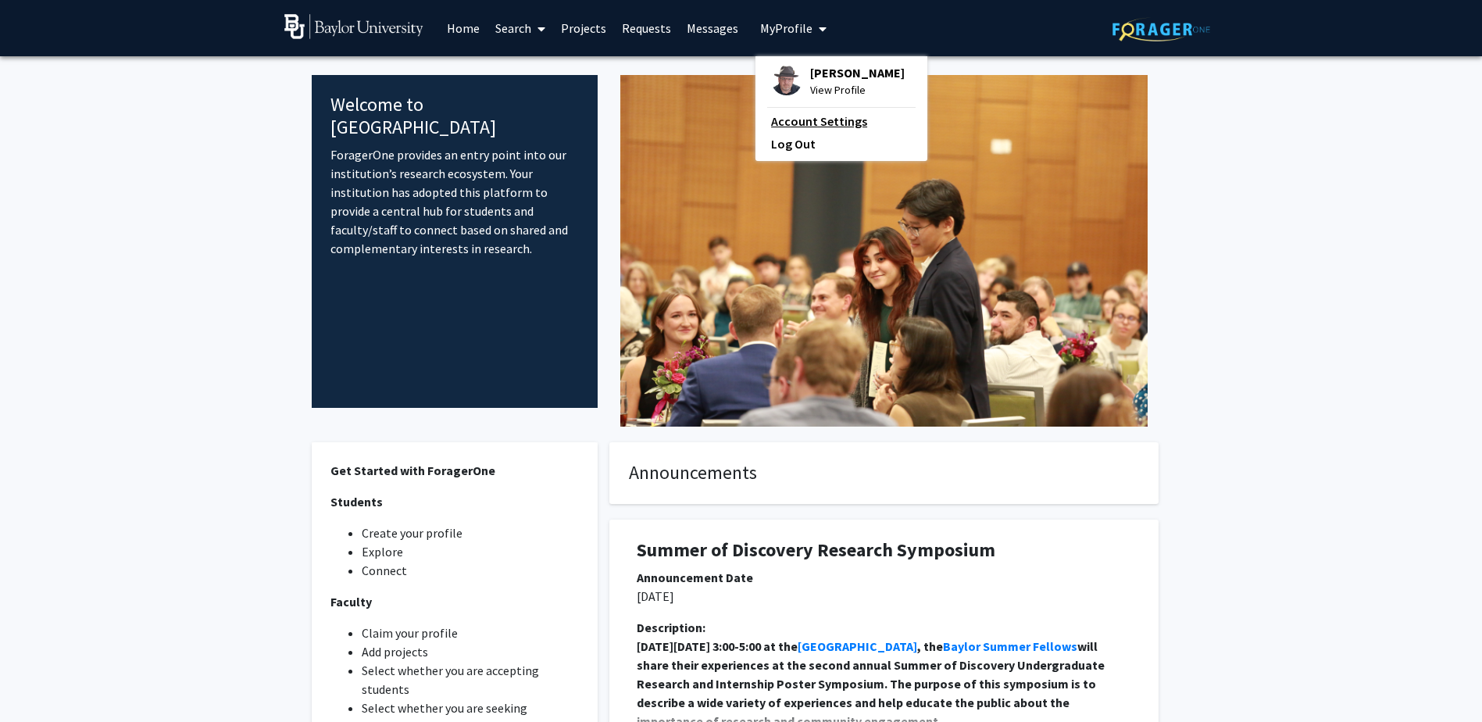
click at [818, 123] on link "Account Settings" at bounding box center [841, 121] width 141 height 19
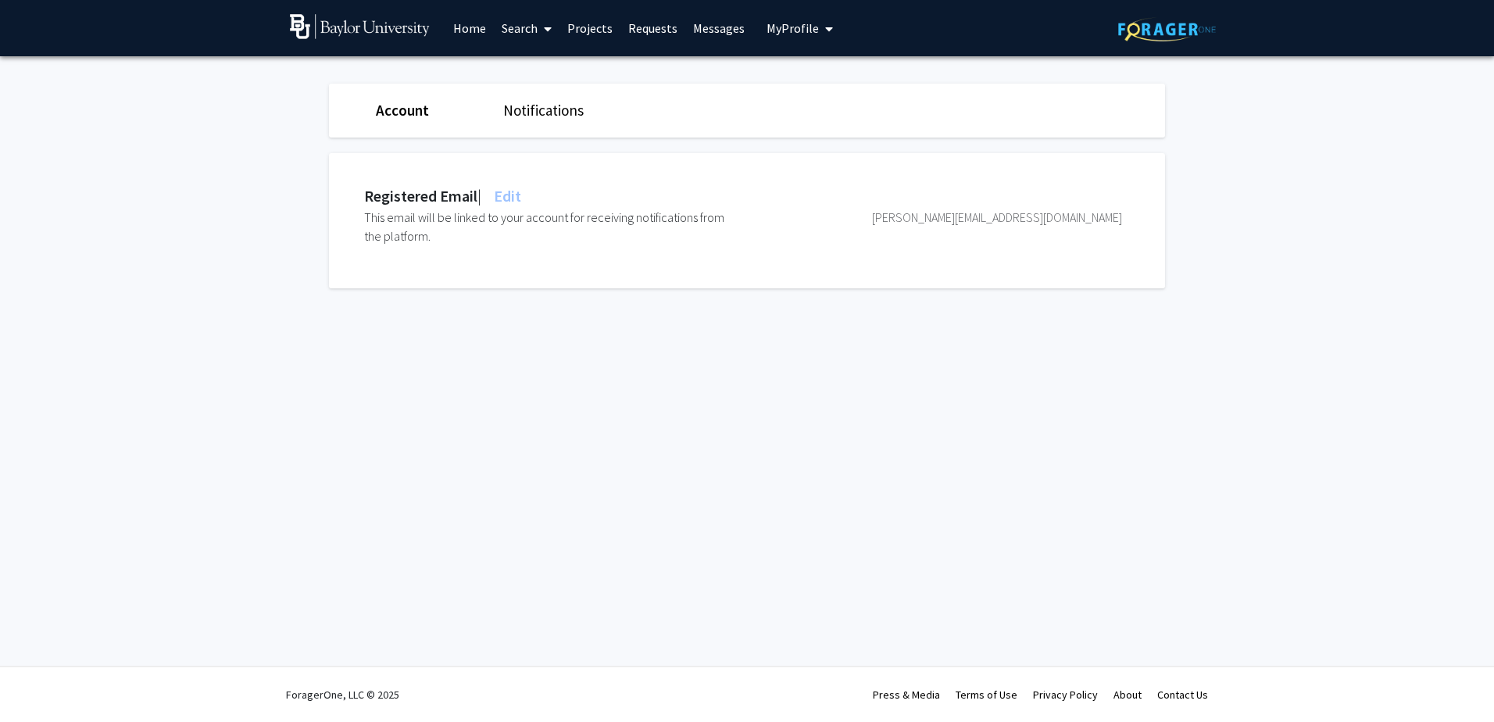
click at [558, 105] on link "Notifications" at bounding box center [543, 110] width 80 height 19
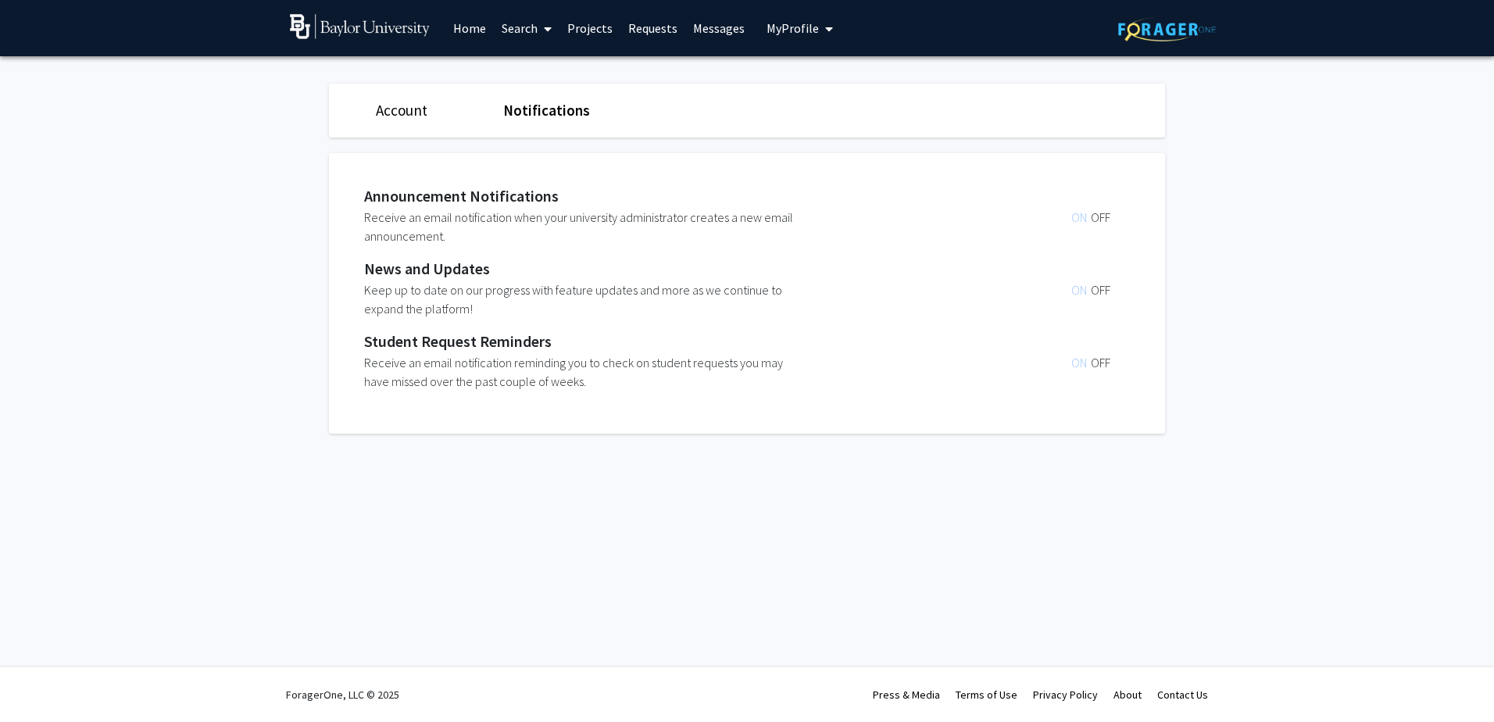
click at [803, 24] on span "My Profile" at bounding box center [793, 28] width 52 height 16
click at [817, 77] on span "[PERSON_NAME]" at bounding box center [864, 72] width 95 height 17
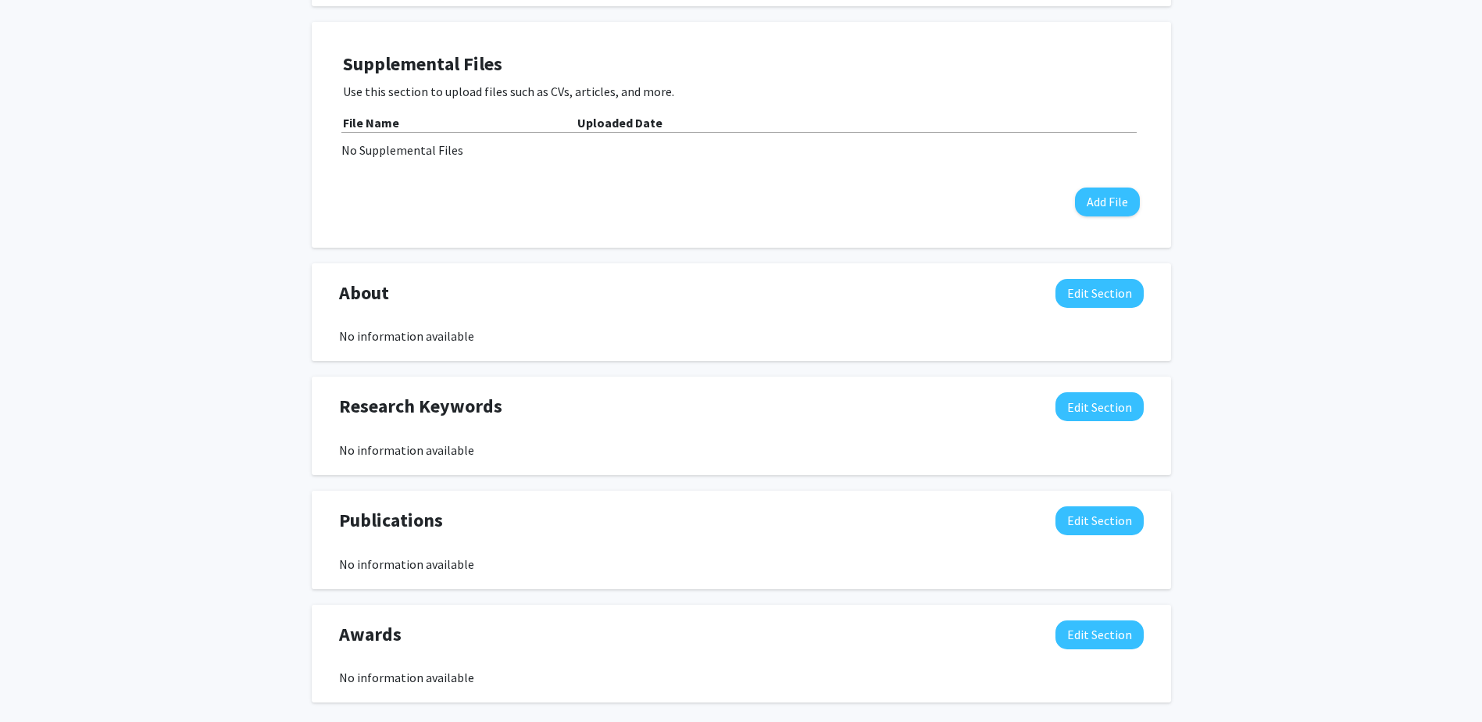
scroll to position [469, 0]
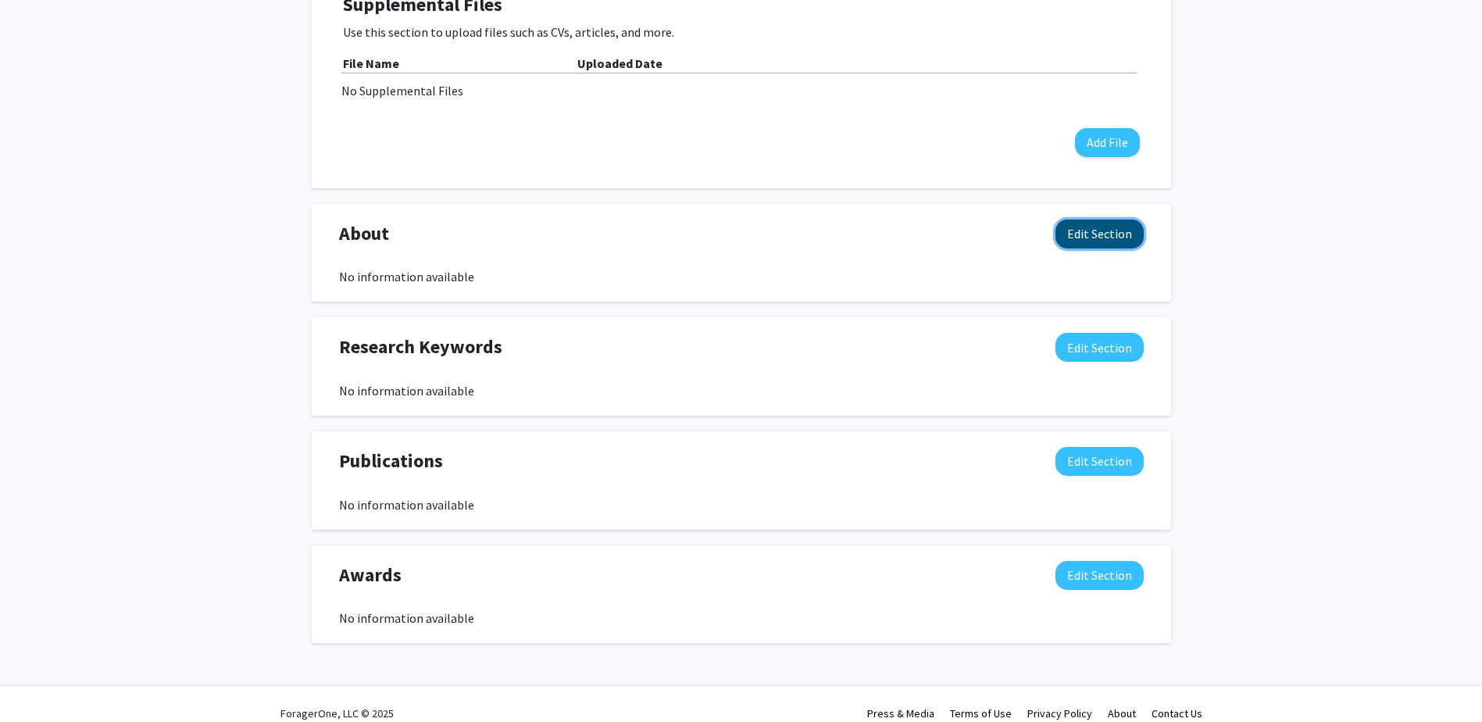
click at [1091, 232] on button "Edit Section" at bounding box center [1100, 234] width 88 height 29
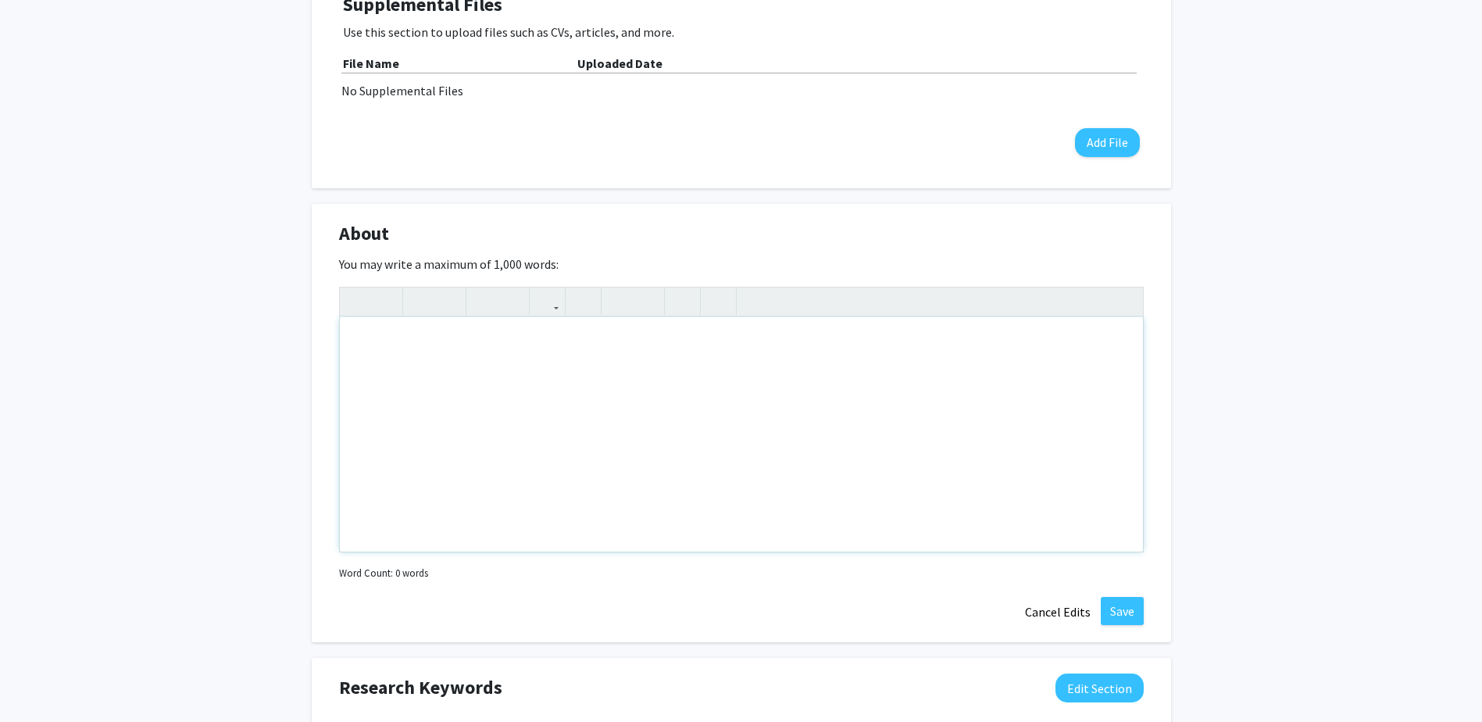
click at [452, 350] on div "Note to users with screen readers: Please deactivate our accessibility plugin f…" at bounding box center [741, 434] width 803 height 234
paste div "Note to users with screen readers: Please deactivate our accessibility plugin f…"
type textarea "<p>[PERSON_NAME]Div., Ph.[PERSON_NAME], is the Manager of Operations for the Ac…"
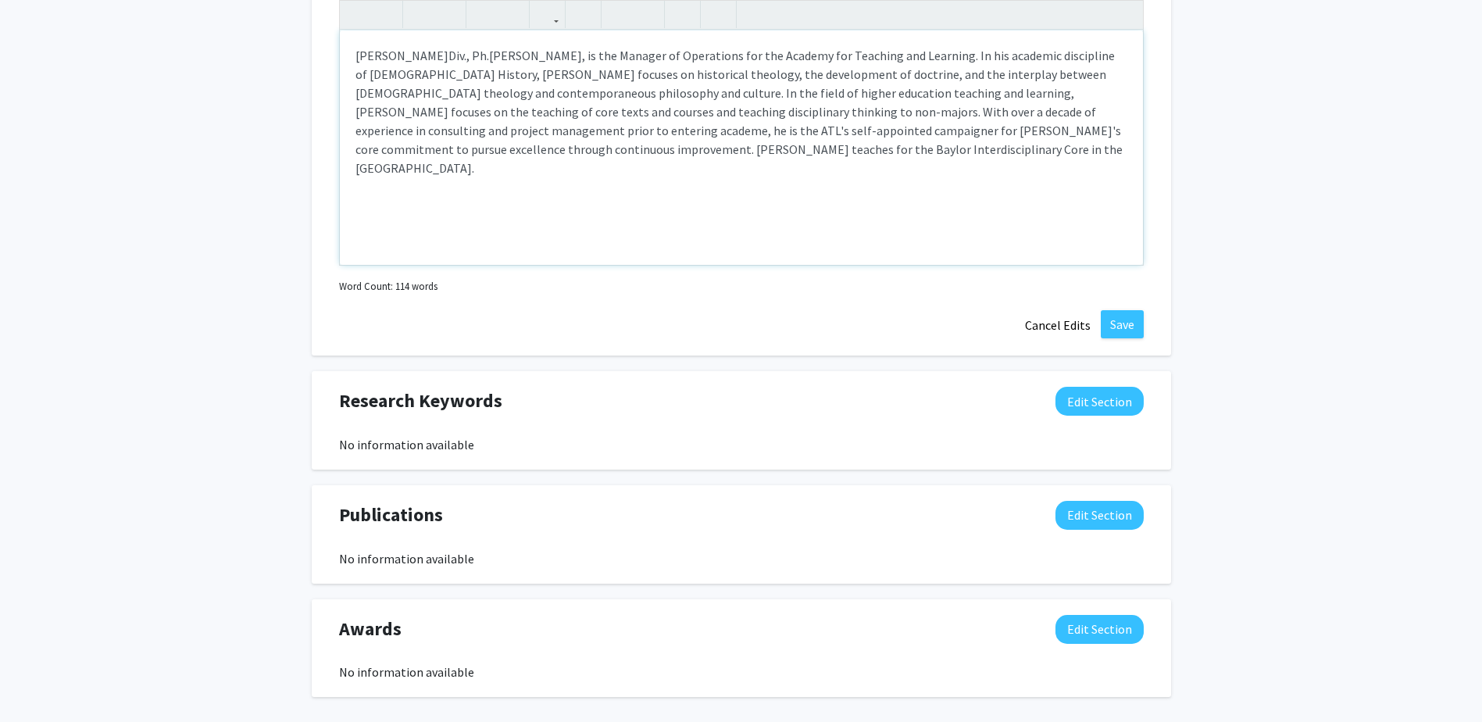
scroll to position [781, 0]
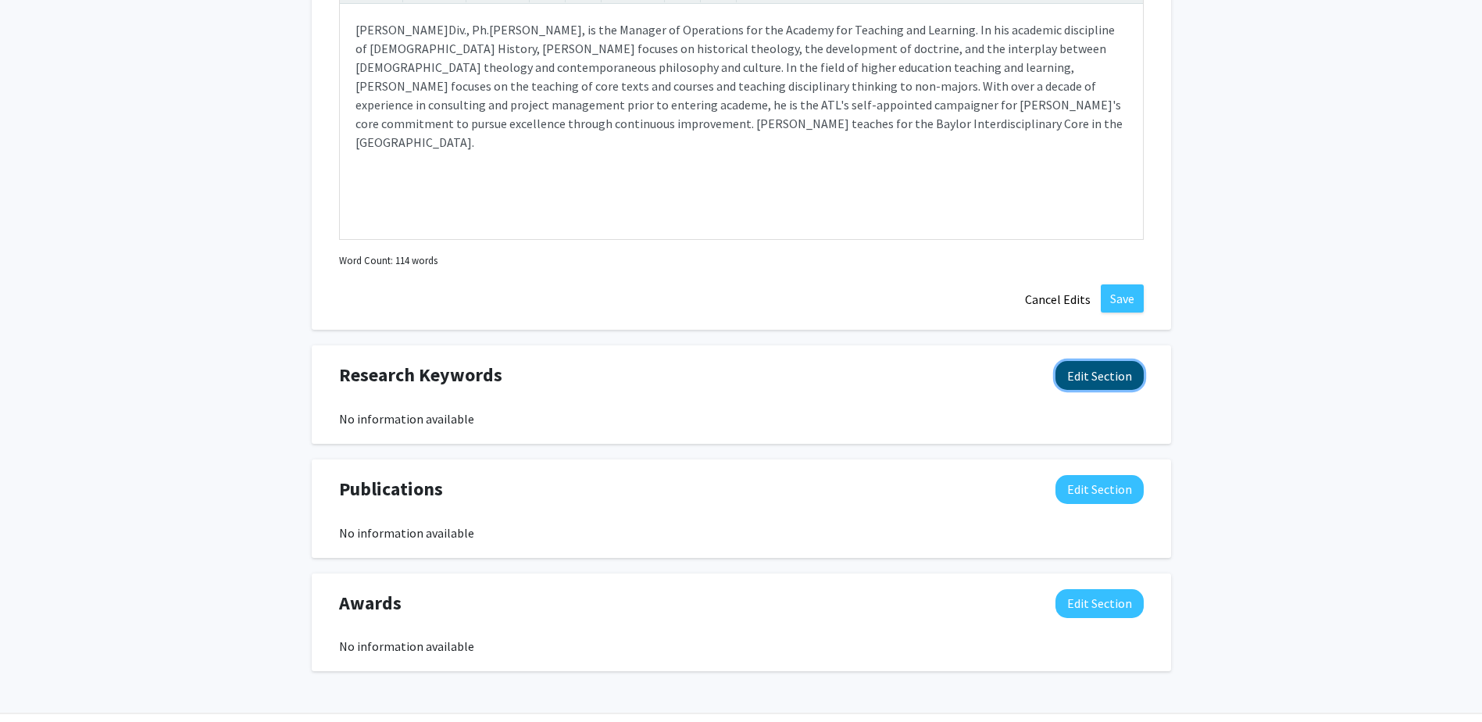
click at [1111, 372] on button "Edit Section" at bounding box center [1100, 375] width 88 height 29
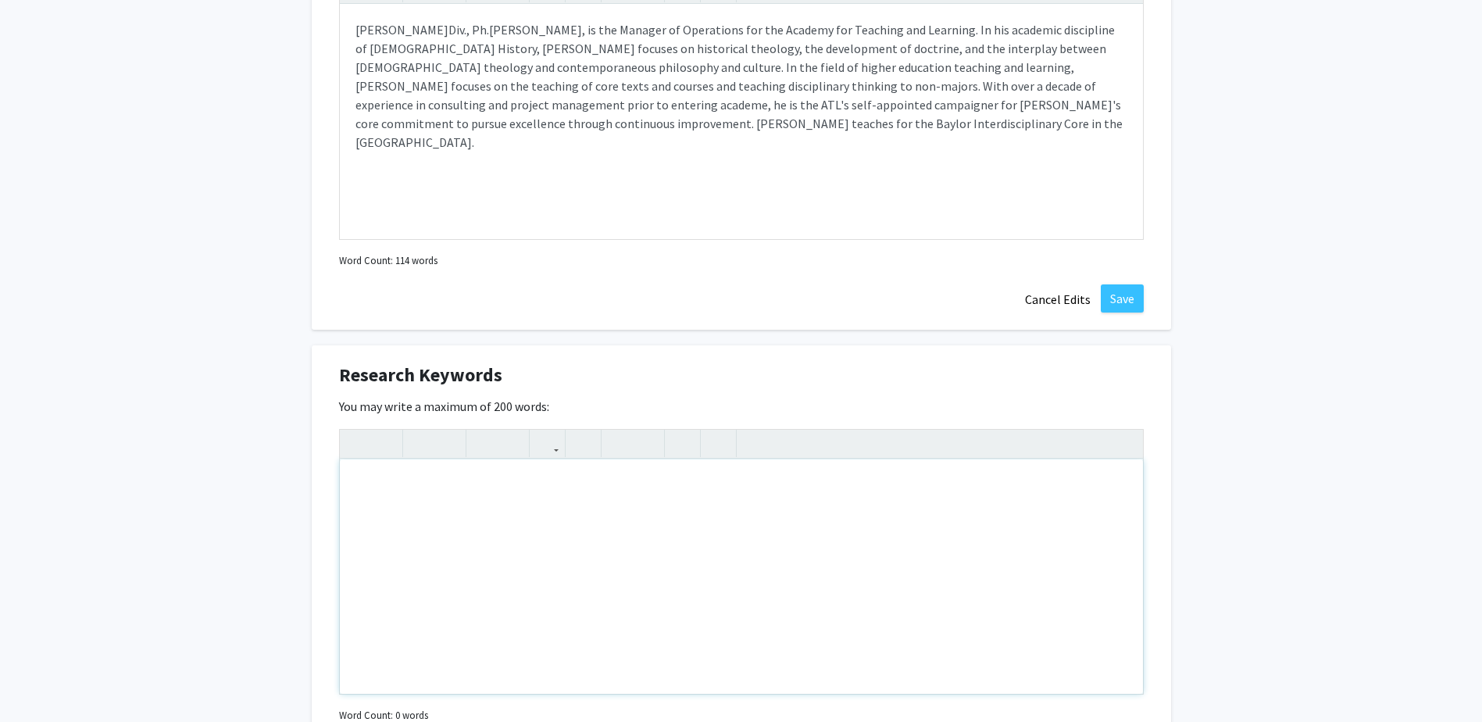
click at [537, 482] on div "Note to users with screen readers: Please deactivate our accessibility plugin f…" at bounding box center [741, 576] width 803 height 234
type textarea "Philosph"
type textarea "[DEMOGRAPHIC_DATA] Doctrine; Philosophy and Culture; Teaching and Learning"
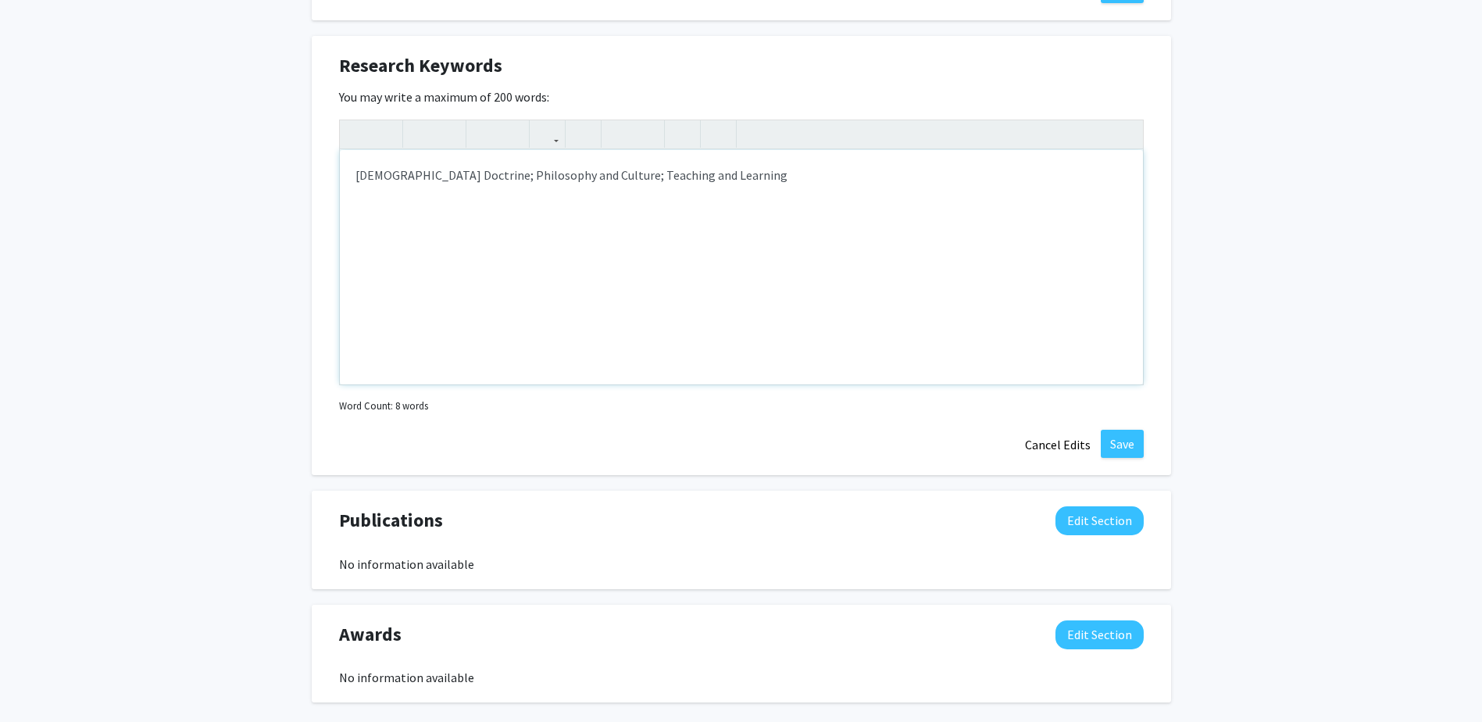
scroll to position [1169, 0]
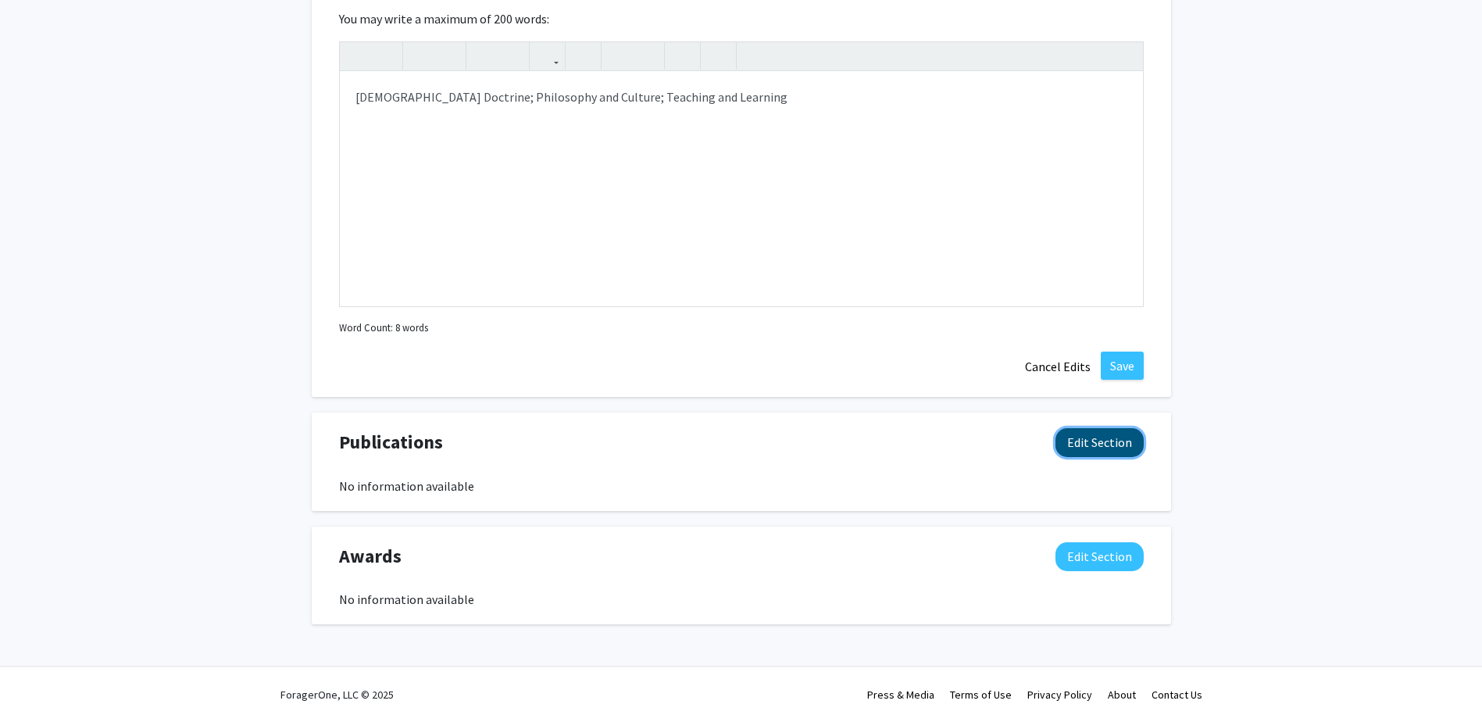
click at [1098, 441] on button "Edit Section" at bounding box center [1100, 442] width 88 height 29
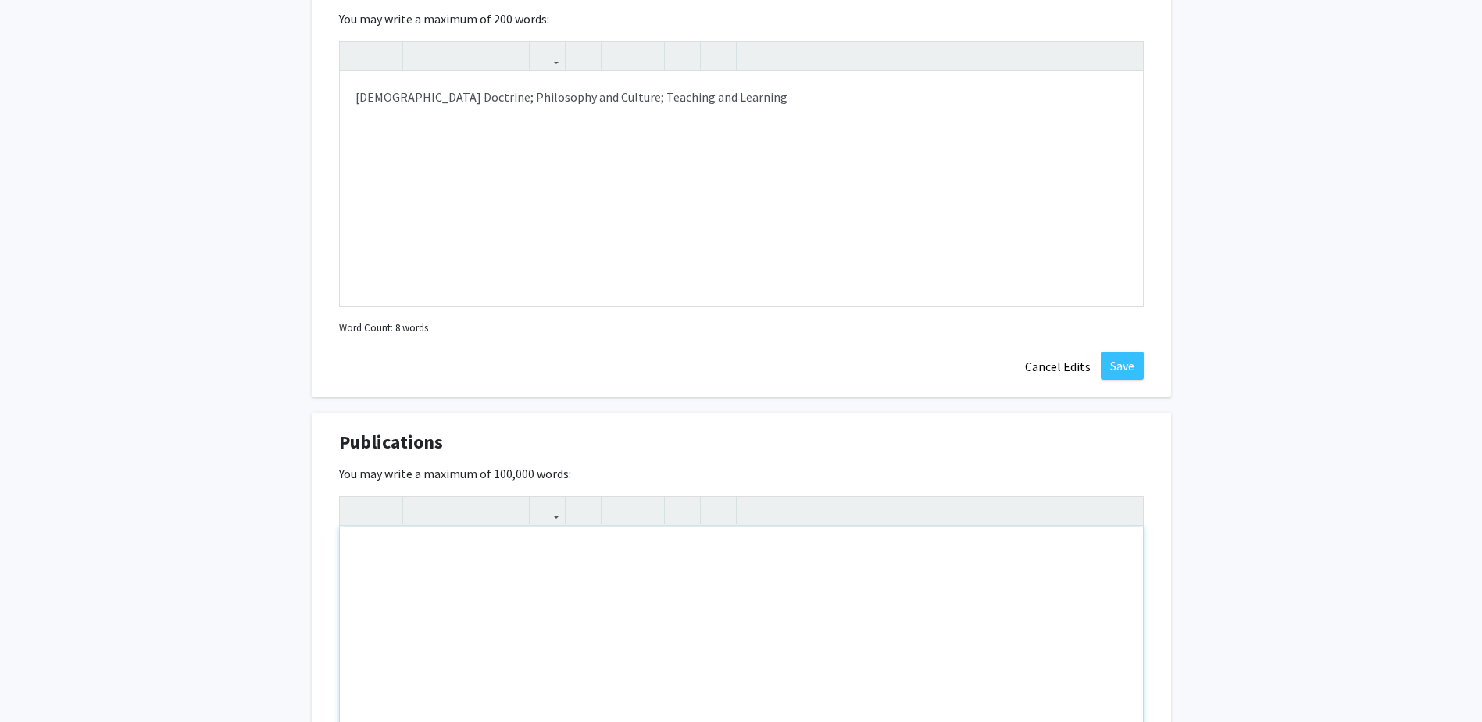
click at [374, 554] on div "Note to users with screen readers: Please deactivate our accessibility plugin f…" at bounding box center [741, 644] width 803 height 234
paste div "Note to users with screen readers: Please deactivate our accessibility plugin f…"
type textarea "<p>[PERSON_NAME]. “[DEMOGRAPHIC_DATA] ([GEOGRAPHIC_DATA]).” In The Essential Ha…"
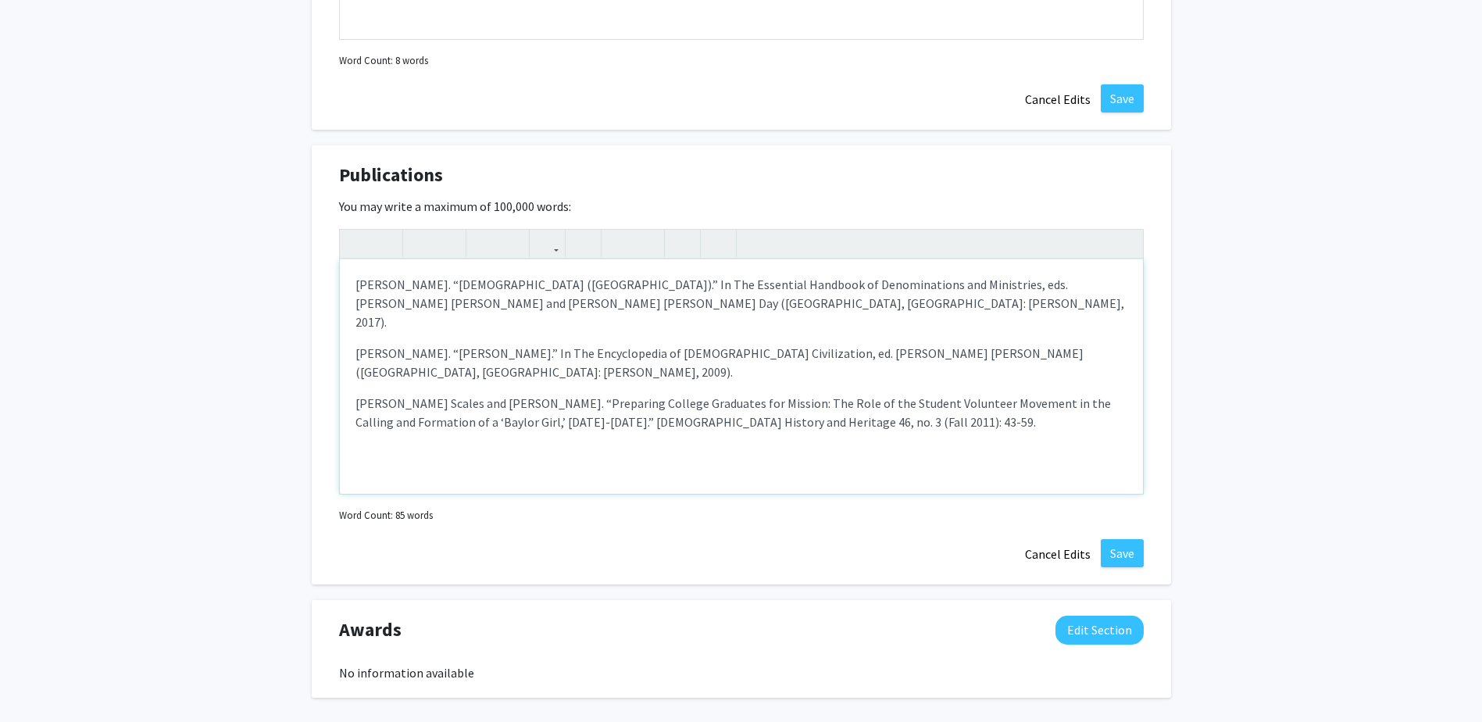
scroll to position [1482, 0]
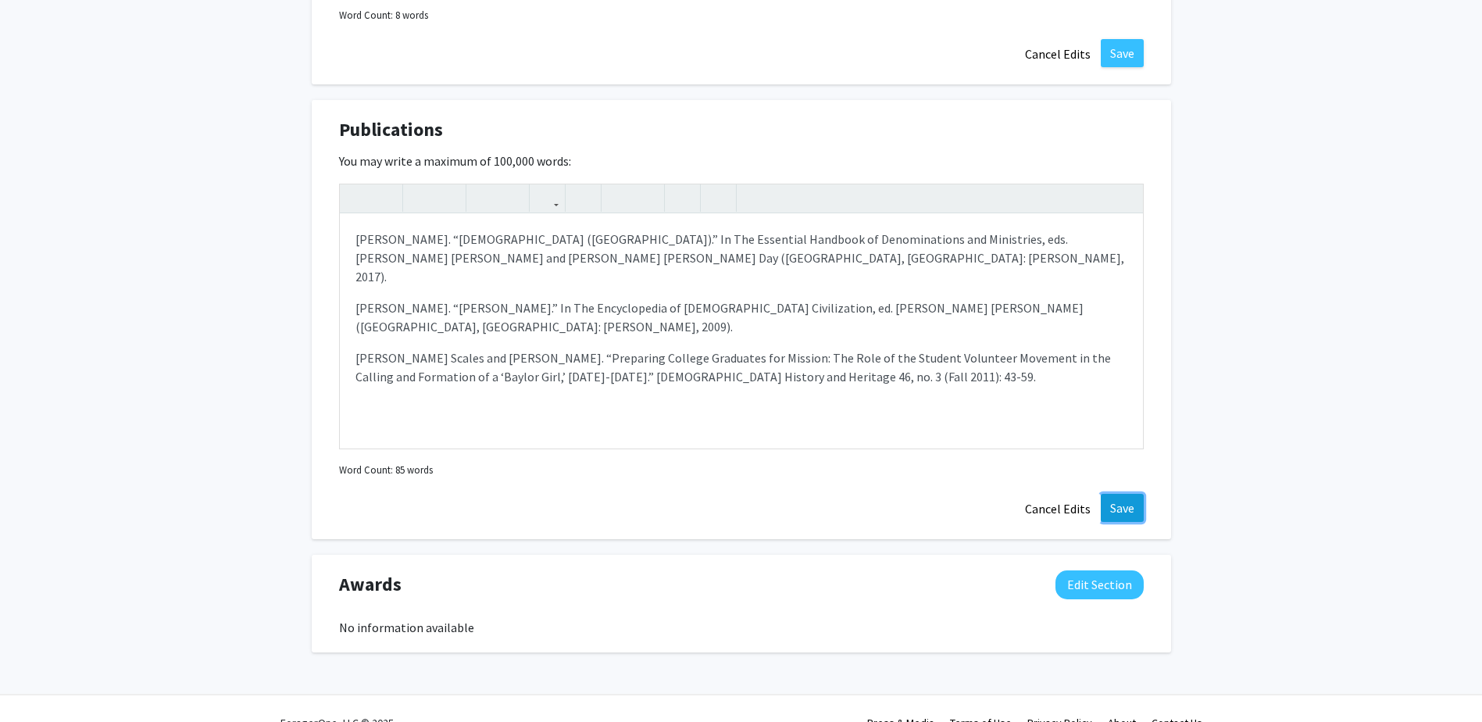
click at [1113, 502] on button "Save" at bounding box center [1122, 508] width 43 height 28
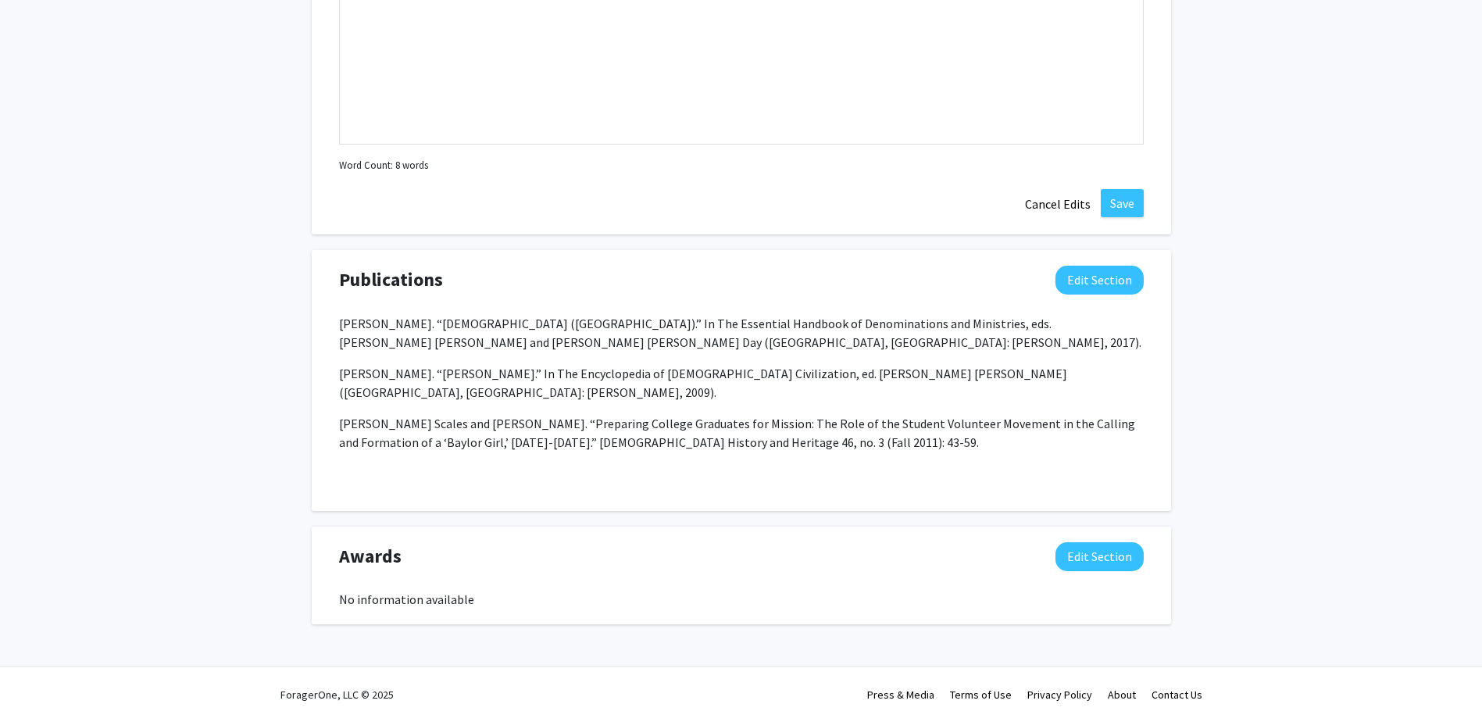
scroll to position [1313, 0]
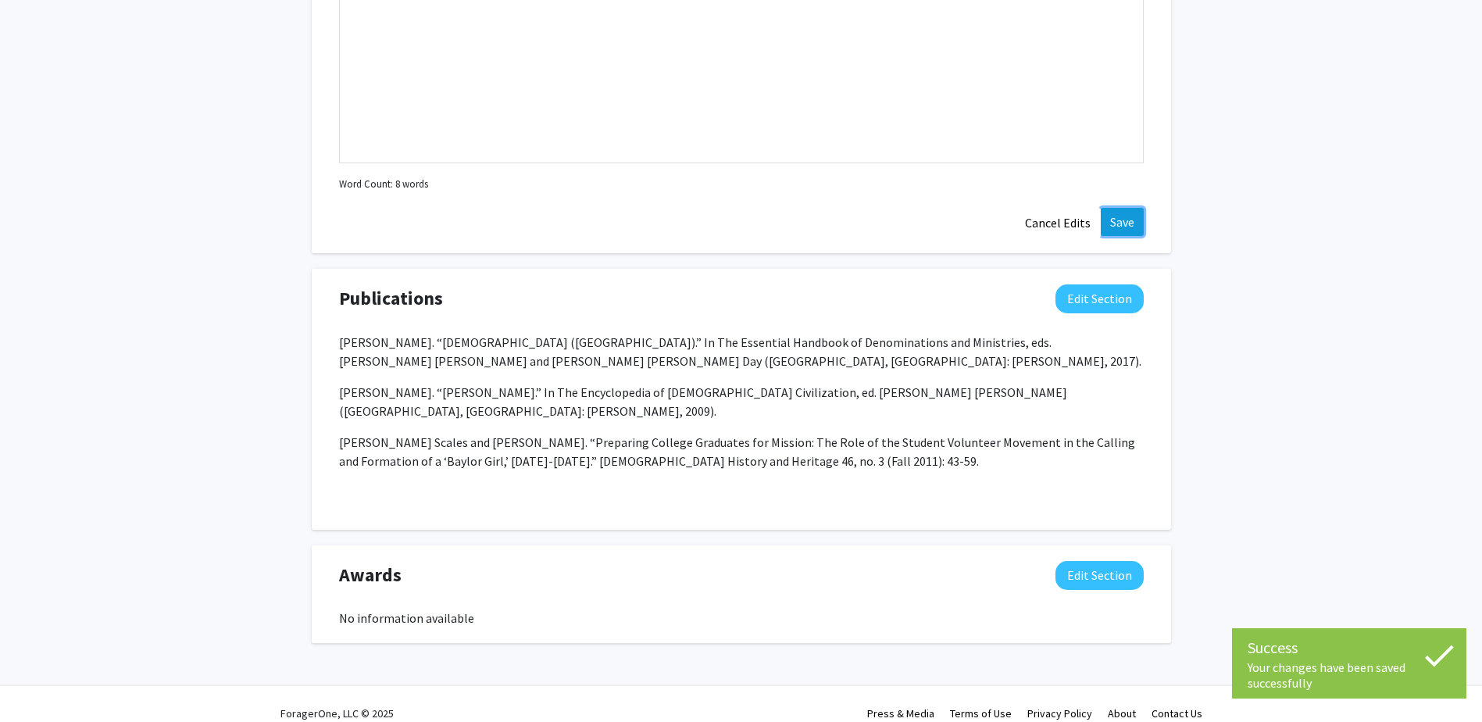
click at [1120, 223] on button "Save" at bounding box center [1122, 222] width 43 height 28
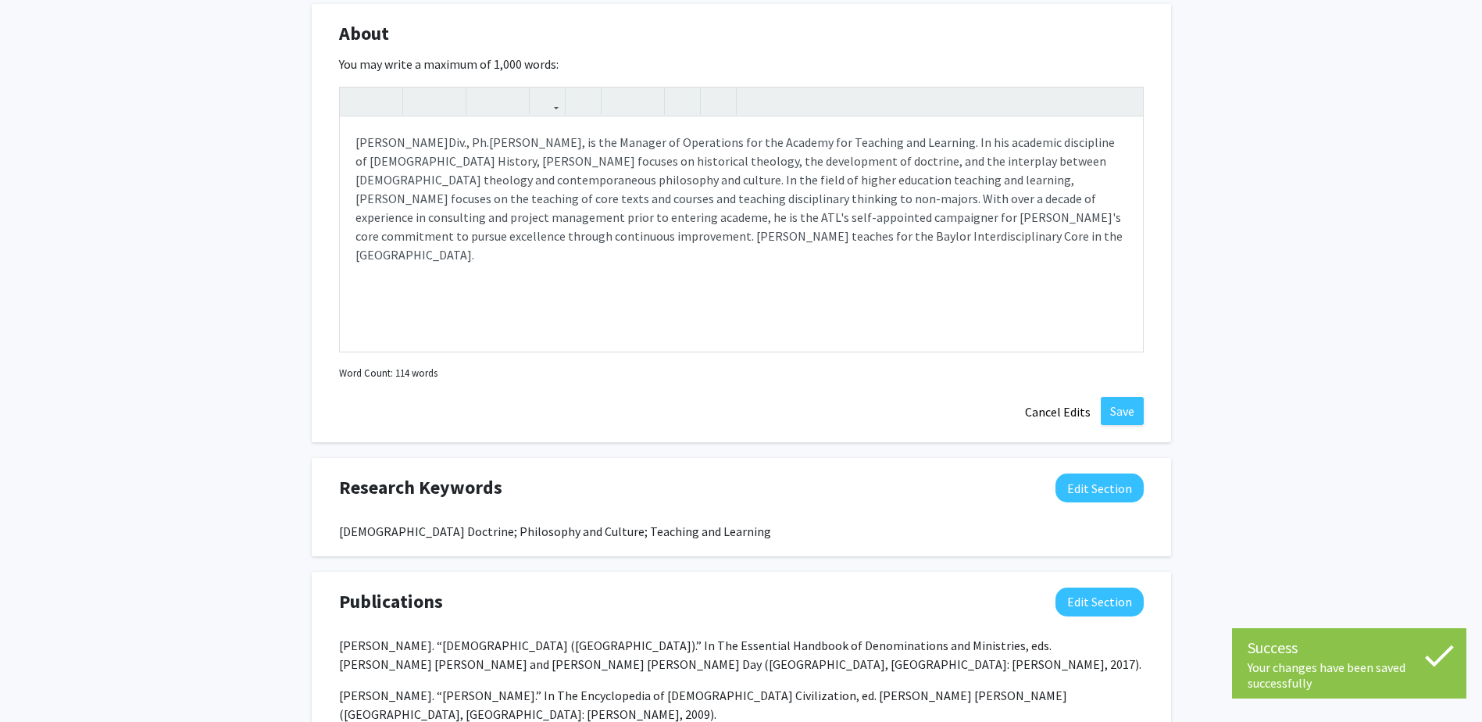
scroll to position [659, 0]
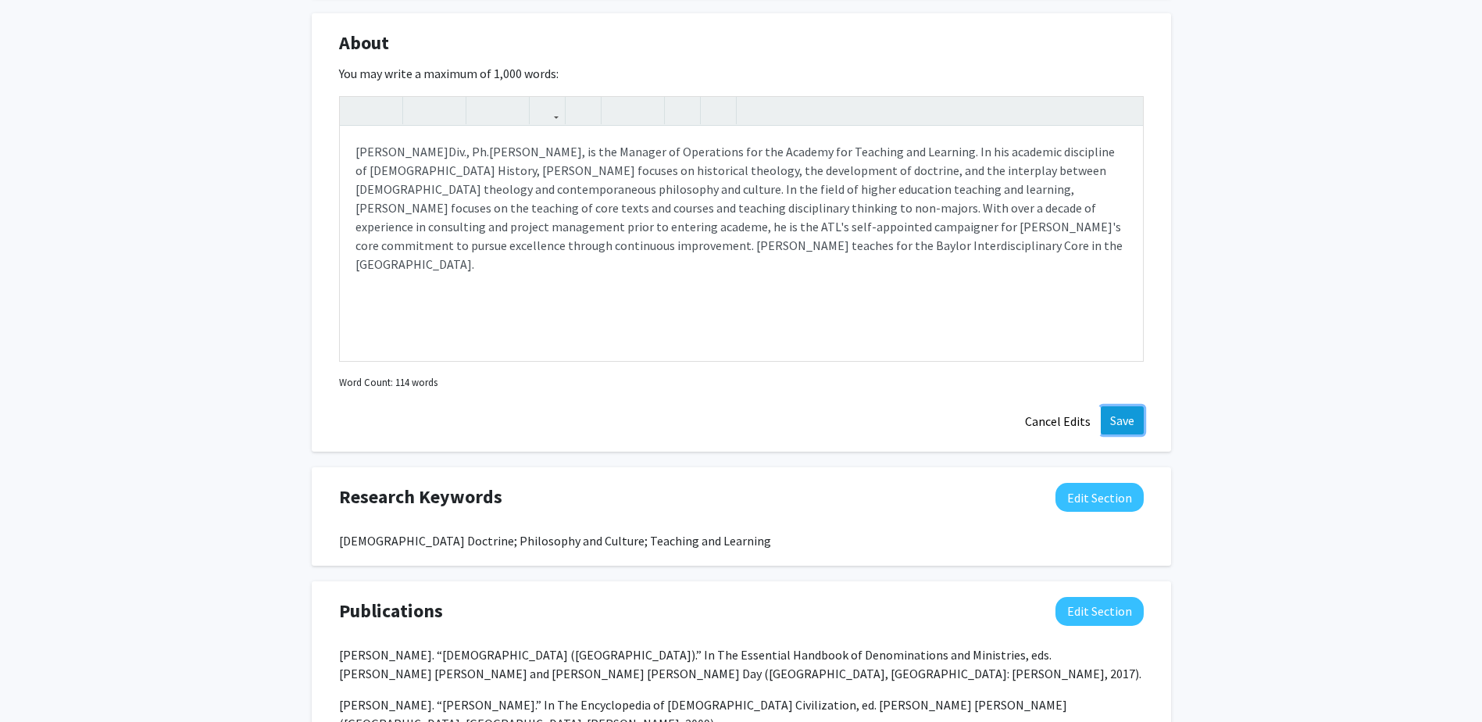
click at [1127, 421] on button "Save" at bounding box center [1122, 420] width 43 height 28
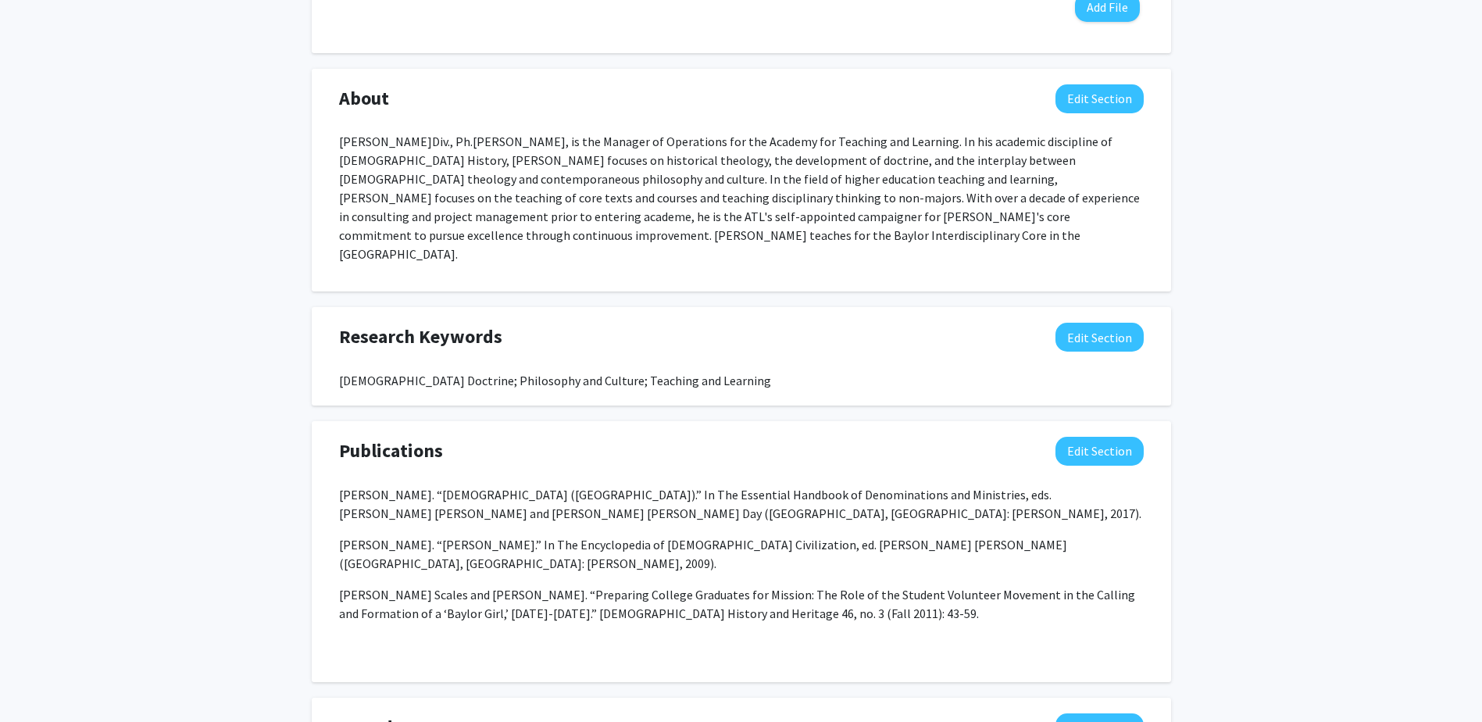
scroll to position [738, 0]
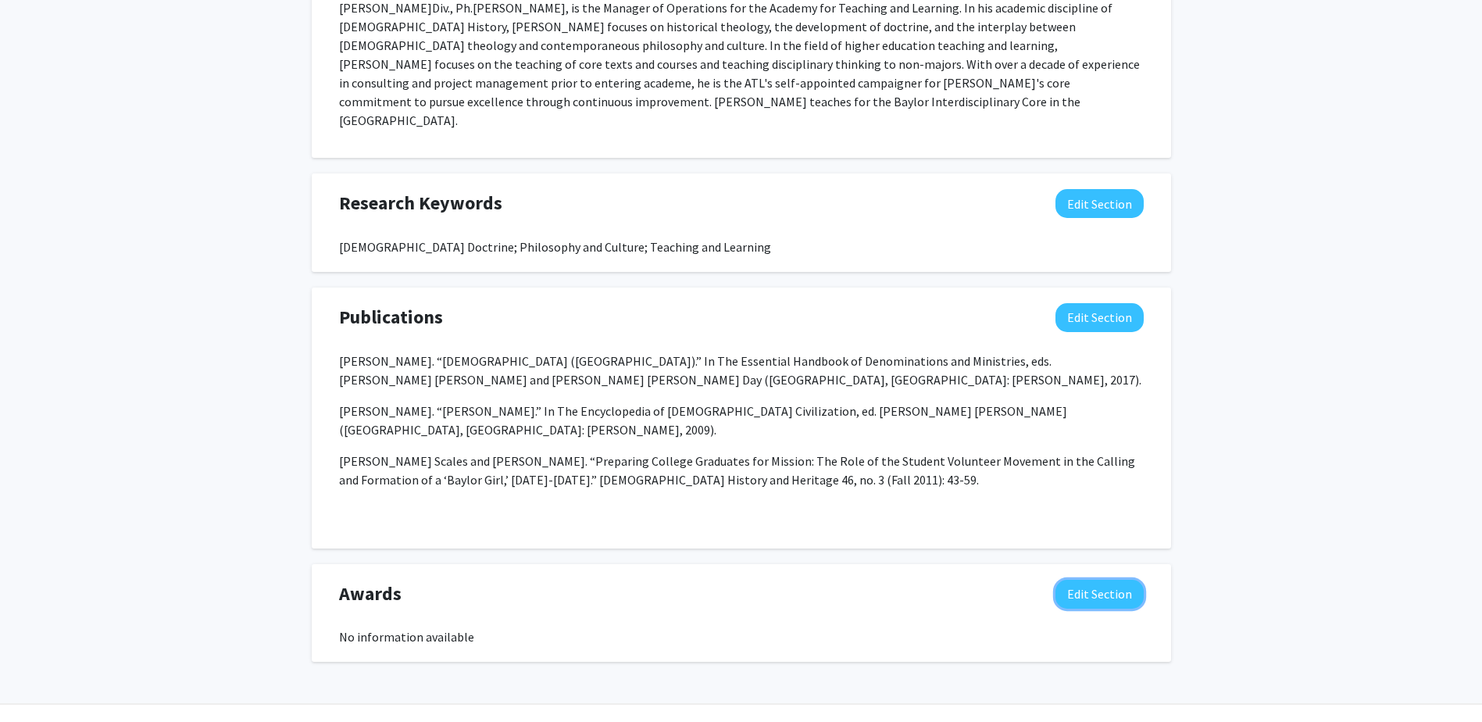
click at [1105, 580] on button "Edit Section" at bounding box center [1100, 594] width 88 height 29
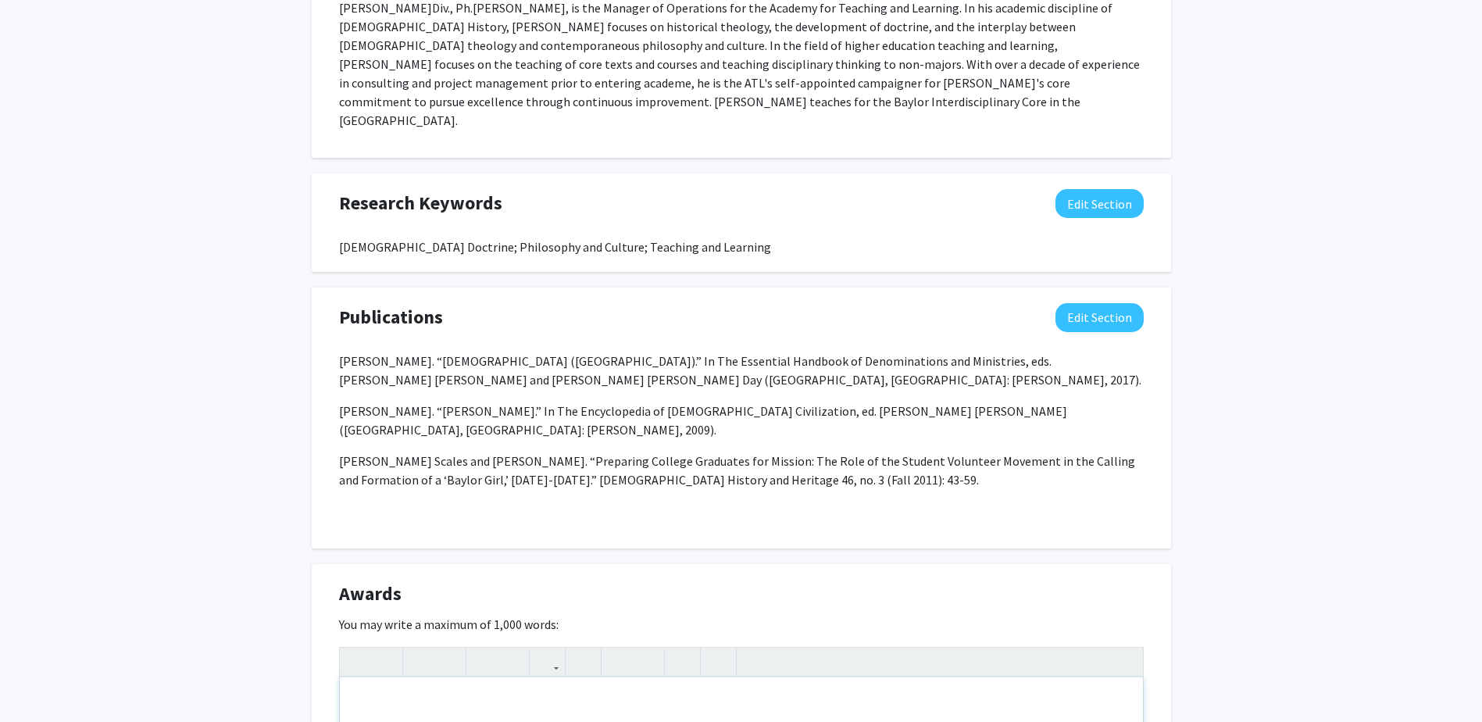
paste div "Note to users with screen readers: Please deactivate our accessibility plugin f…"
type textarea "<p>Teaching Capstone in [GEOGRAPHIC_DATA], [GEOGRAPHIC_DATA], 2012. </p><p>Nomi…"
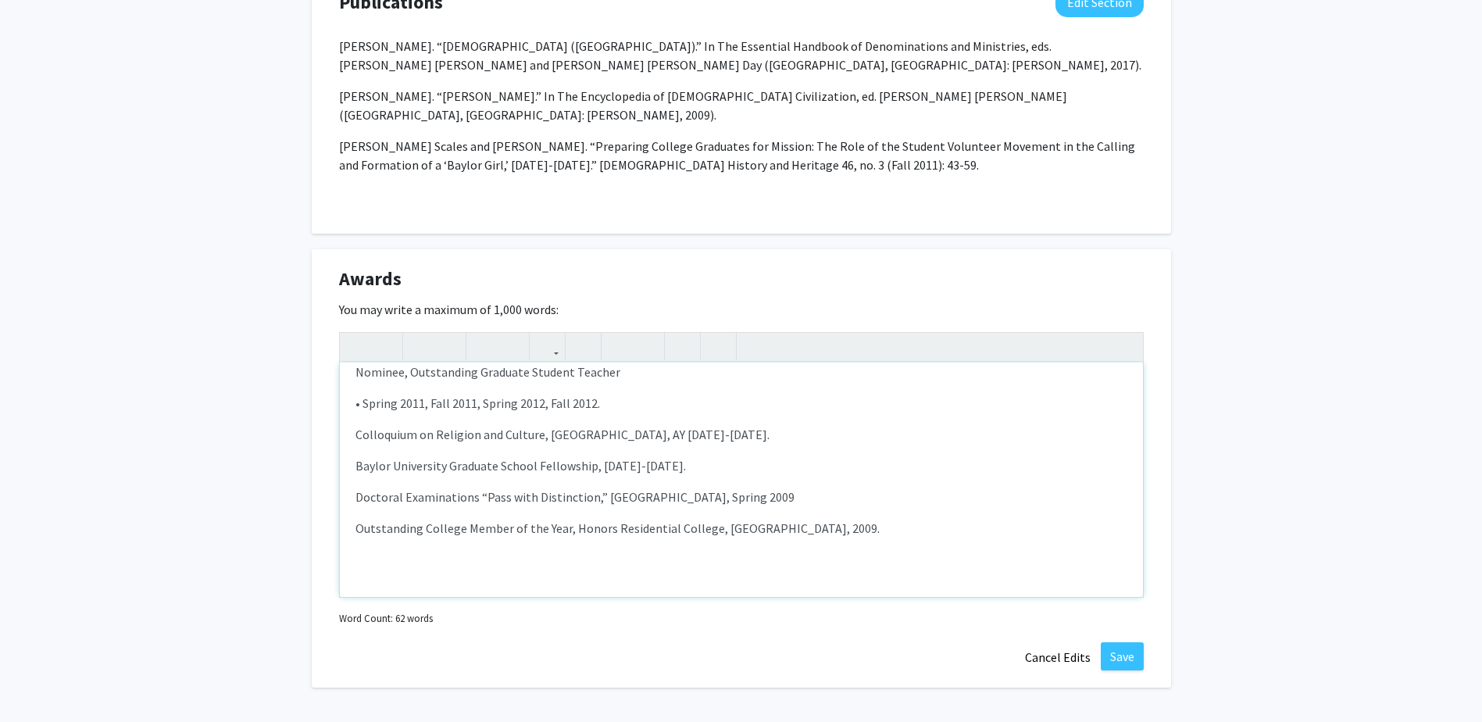
scroll to position [1078, 0]
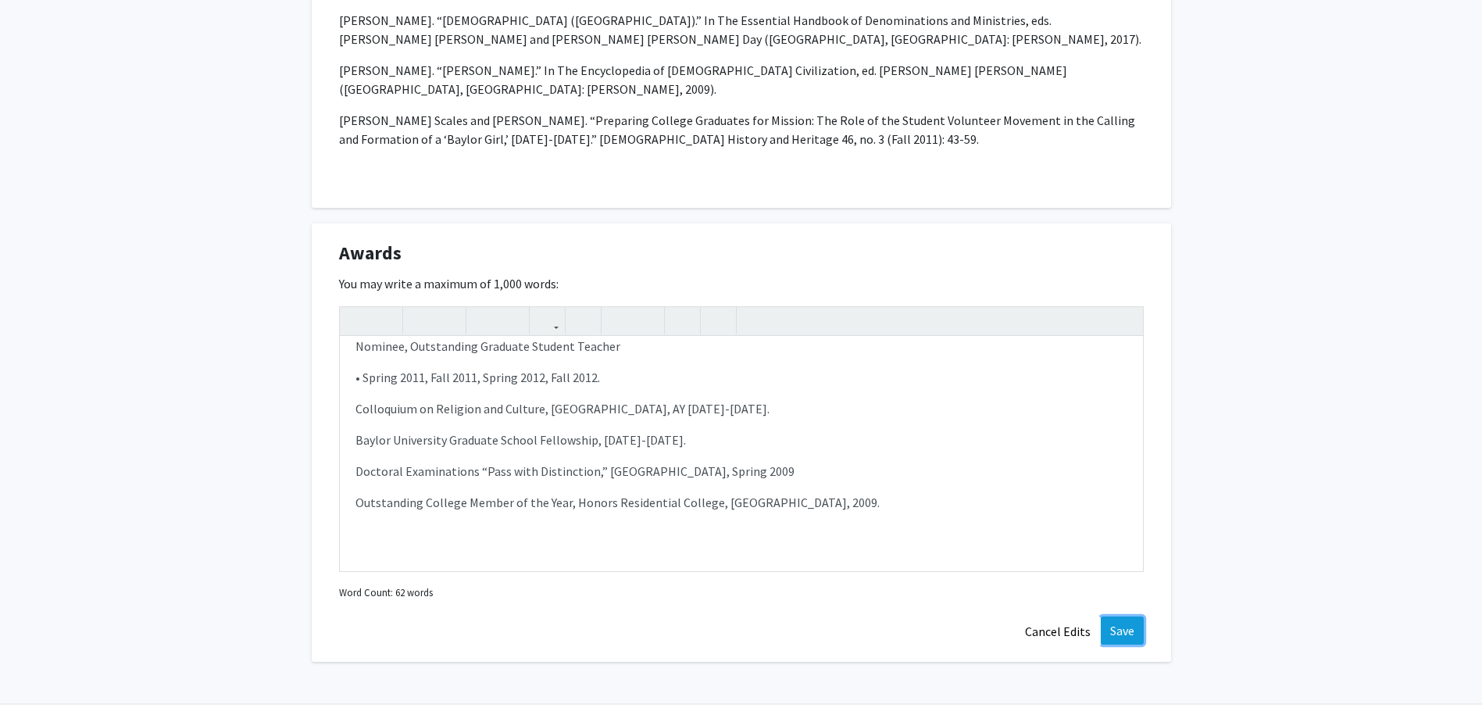
click at [1136, 617] on button "Save" at bounding box center [1122, 631] width 43 height 28
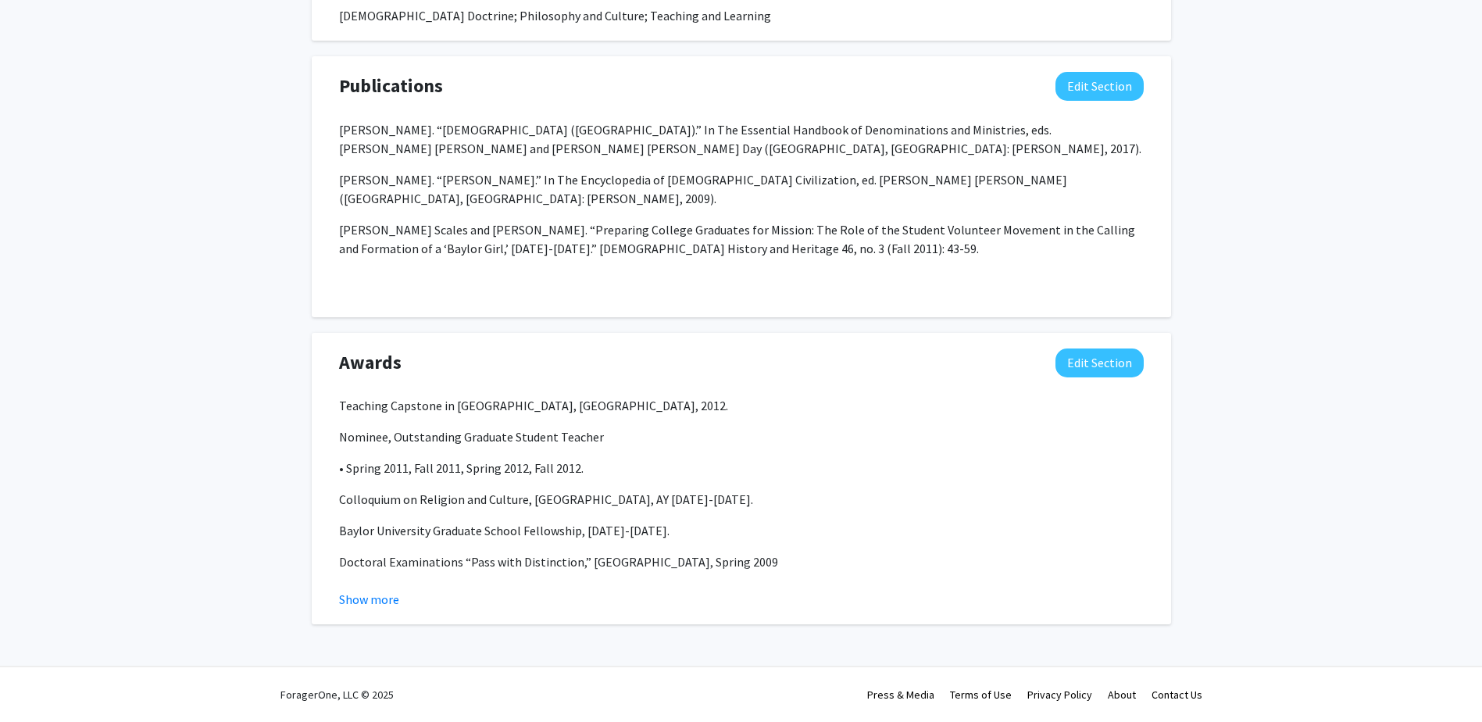
scroll to position [931, 0]
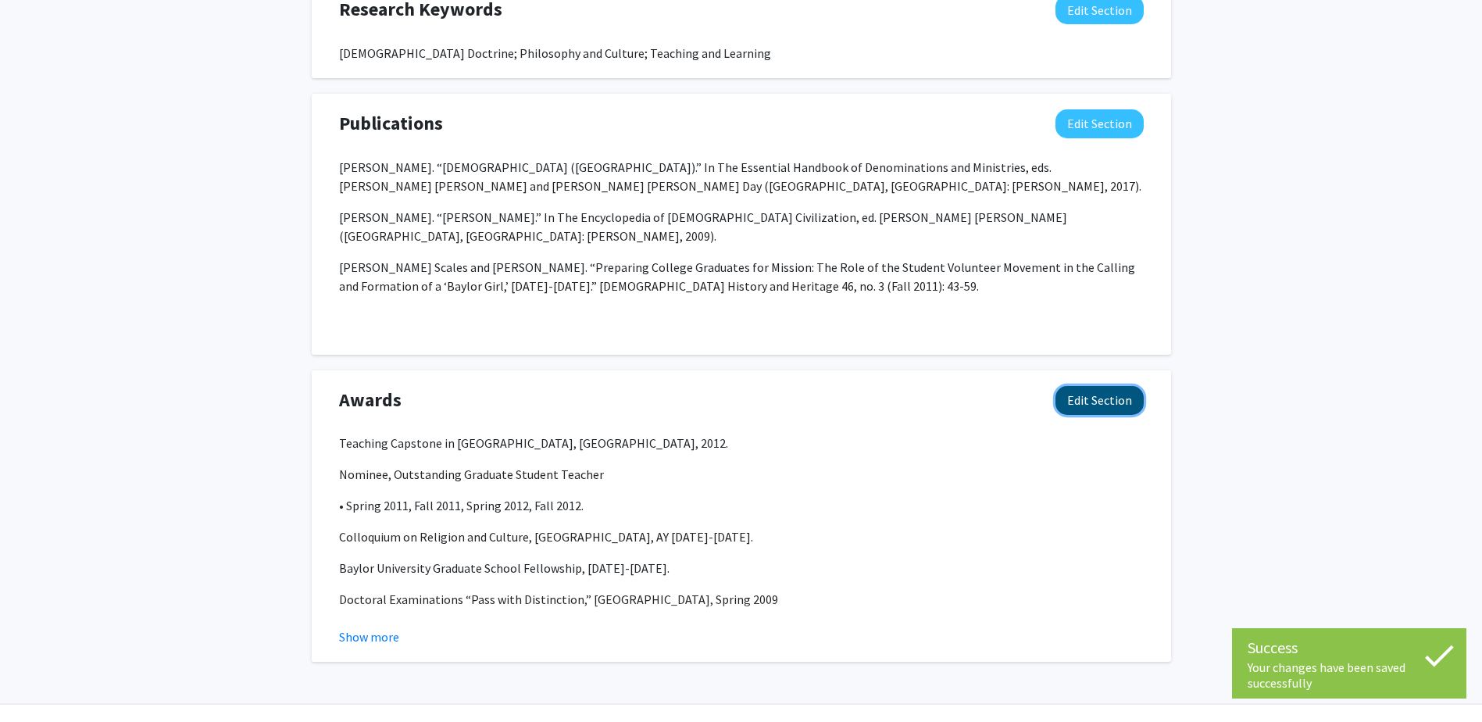
click at [1081, 386] on button "Edit Section" at bounding box center [1100, 400] width 88 height 29
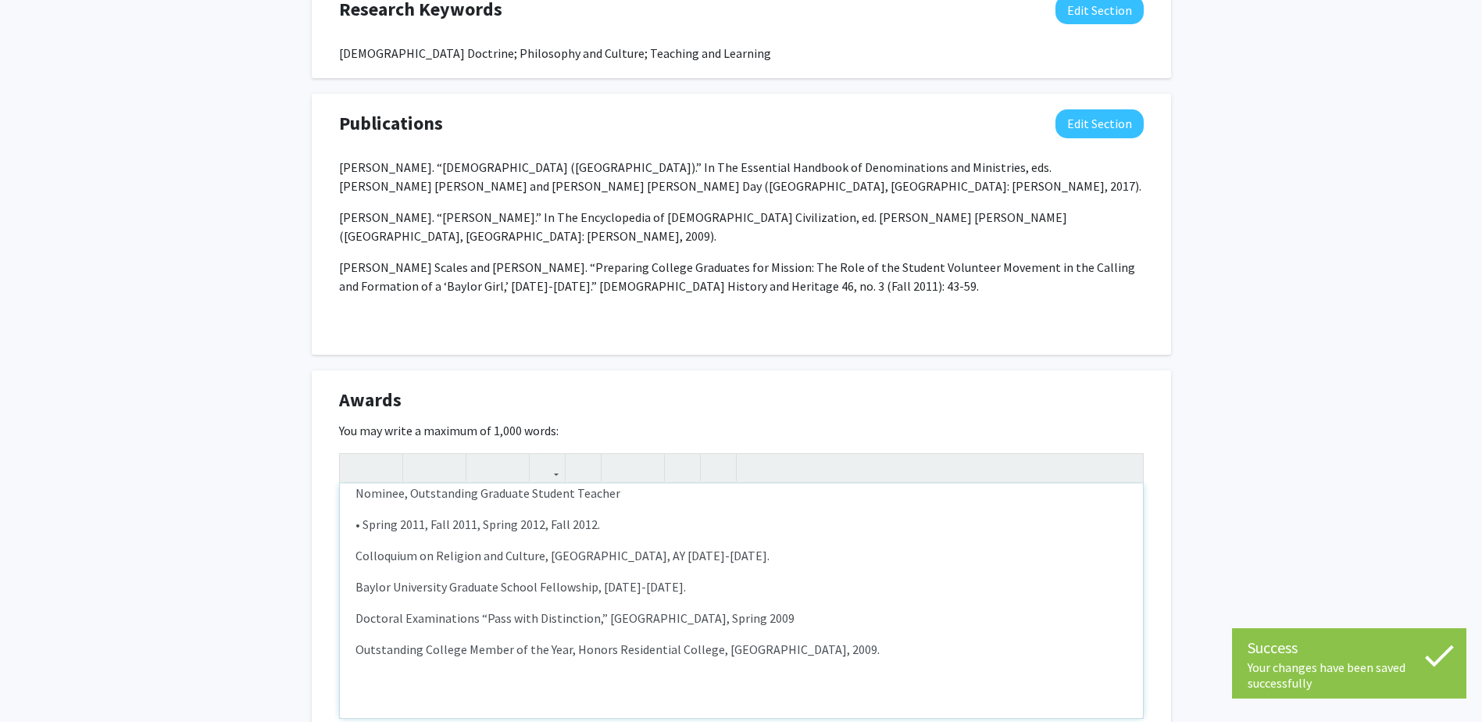
click at [365, 515] on p "• Spring 2011, Fall 2011, Spring 2012, Fall 2012." at bounding box center [742, 524] width 772 height 19
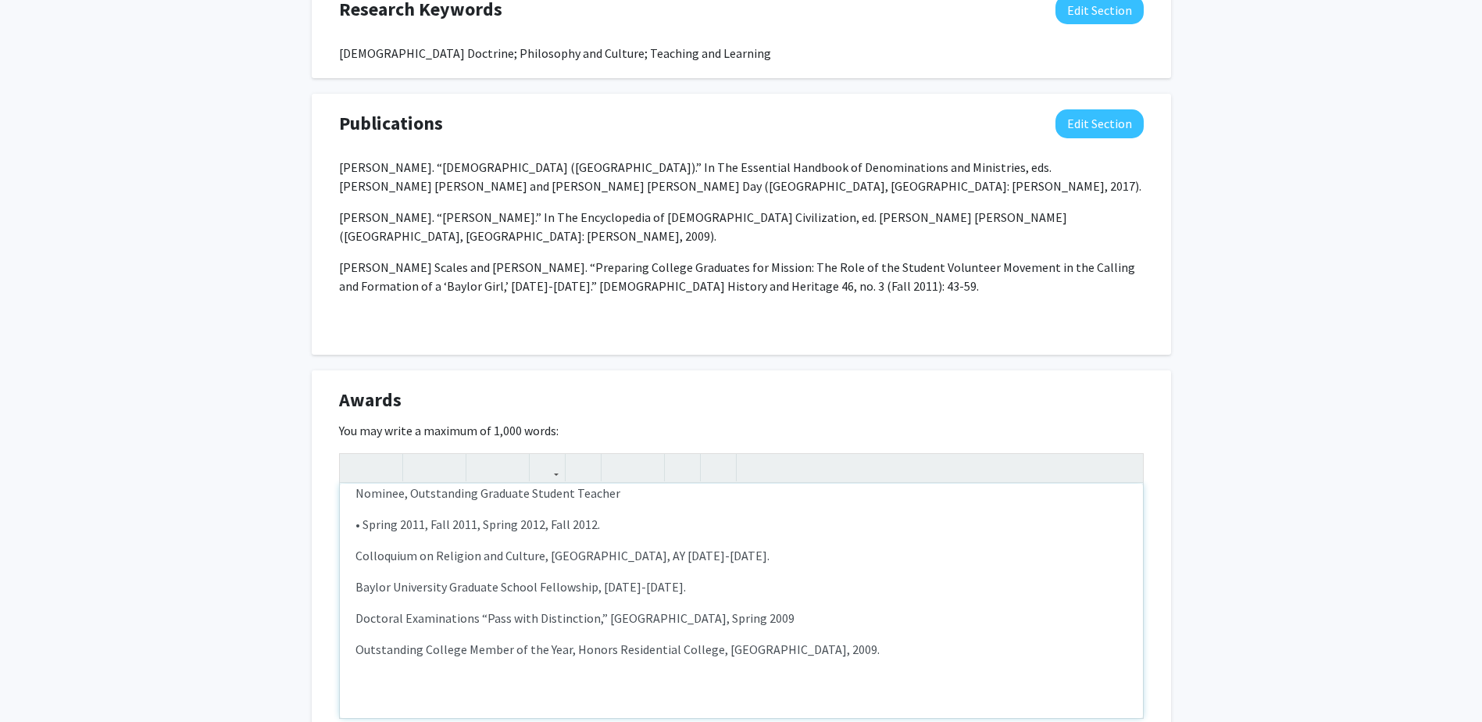
click at [358, 515] on p "• Spring 2011, Fall 2011, Spring 2012, Fall 2012." at bounding box center [742, 524] width 772 height 19
type textarea "<p>Teaching Capstone in [GEOGRAPHIC_DATA], [GEOGRAPHIC_DATA], 2012. </p><p>Nomi…"
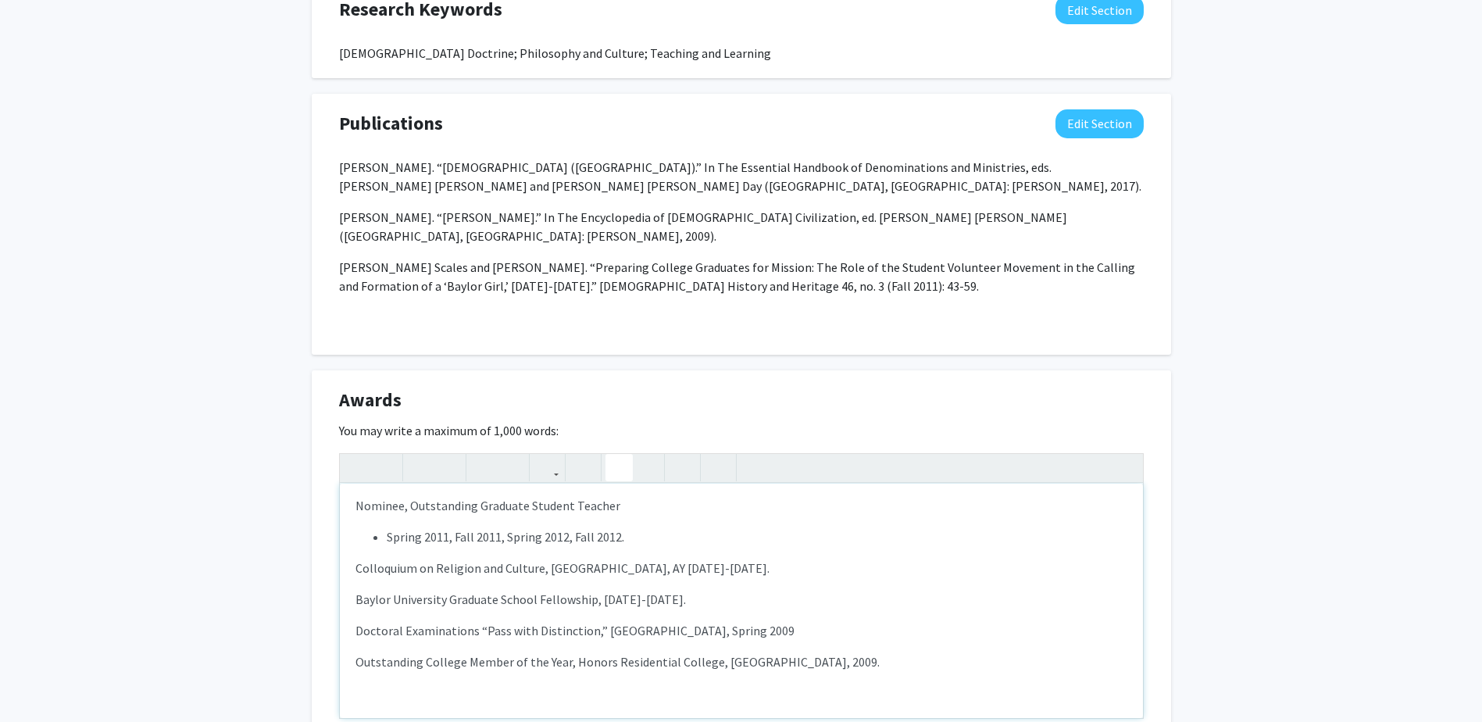
click at [624, 455] on icon "button" at bounding box center [619, 468] width 13 height 26
drag, startPoint x: 416, startPoint y: 472, endPoint x: 437, endPoint y: 491, distance: 27.6
click at [416, 496] on p "Nominee, Outstanding Graduate Student Teacher" at bounding box center [742, 505] width 772 height 19
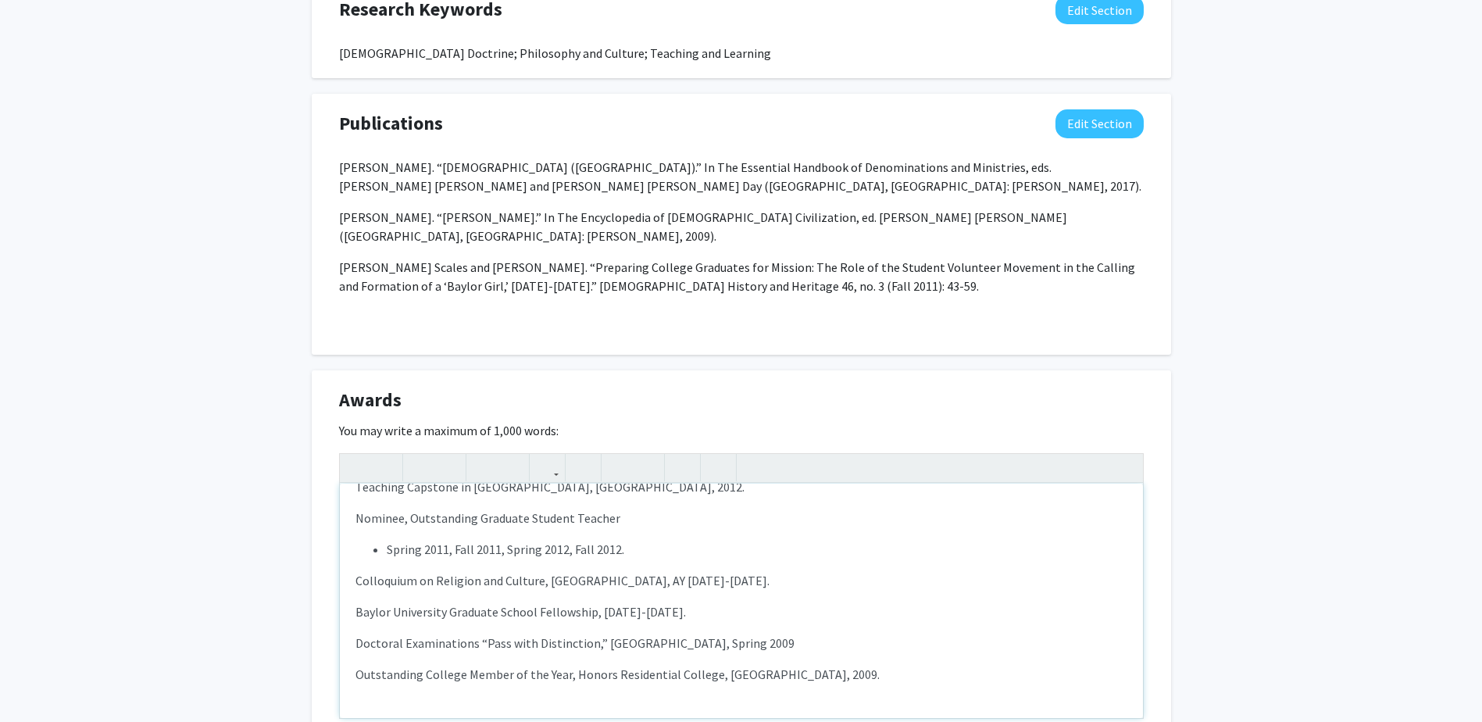
scroll to position [0, 0]
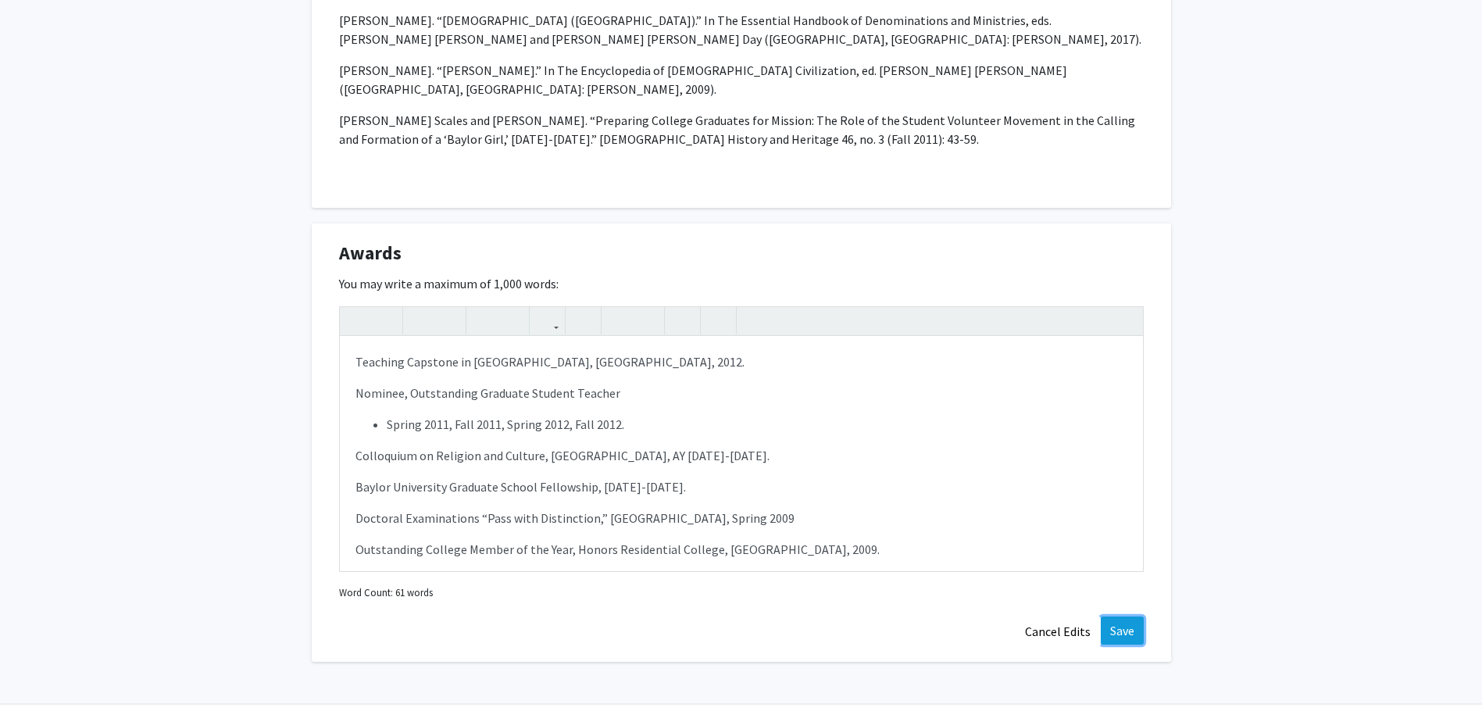
click at [1119, 617] on button "Save" at bounding box center [1122, 631] width 43 height 28
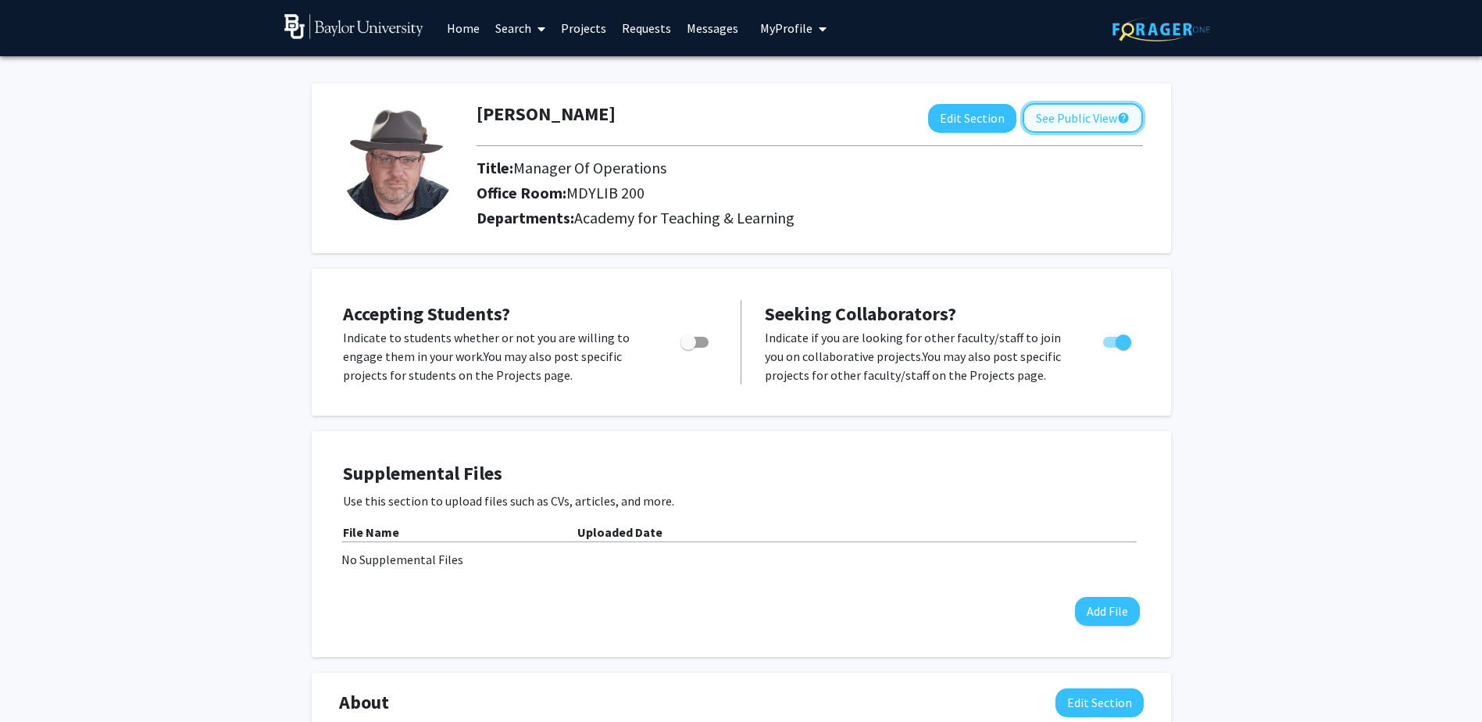
click at [1106, 118] on button "See Public View help" at bounding box center [1083, 118] width 120 height 30
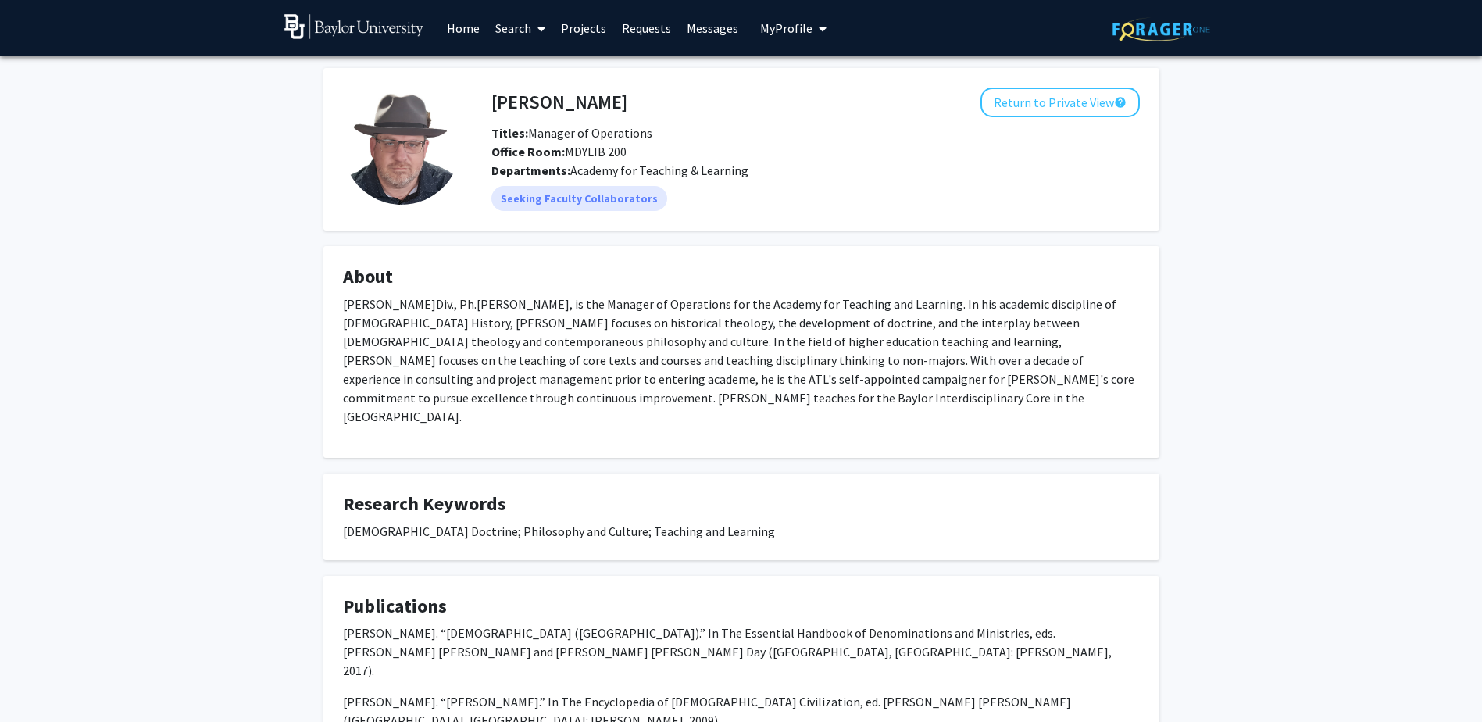
drag, startPoint x: 336, startPoint y: 181, endPoint x: 342, endPoint y: 187, distance: 8.3
click at [342, 187] on fg-card "[PERSON_NAME] Return to Private View help Titles: Manager of Operations Office …" at bounding box center [741, 149] width 836 height 163
click at [458, 30] on link "Home" at bounding box center [463, 28] width 48 height 55
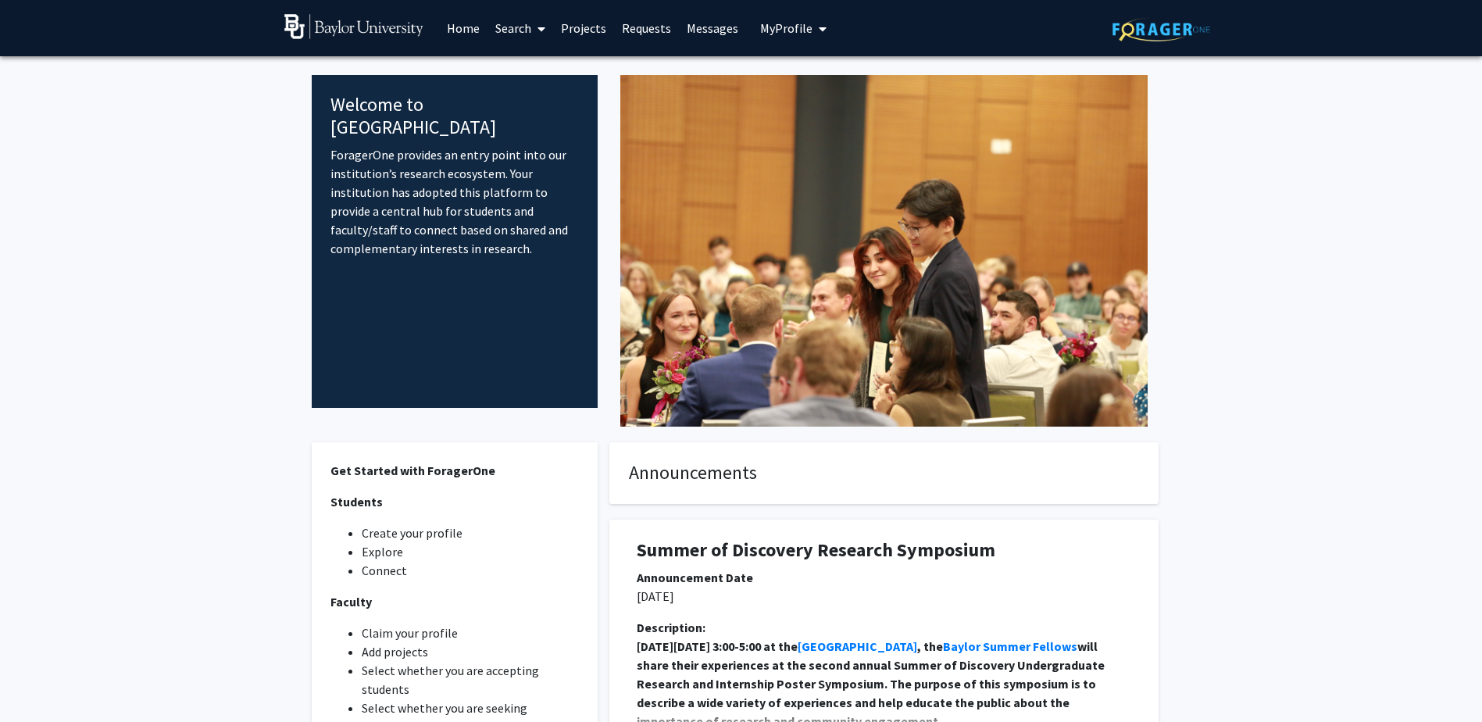
click at [1314, 262] on fg-internal-home-page "Welcome to ForagerOne ForagerOne provides an entry point into our institution’s…" at bounding box center [741, 464] width 1482 height 817
